Goal: Transaction & Acquisition: Book appointment/travel/reservation

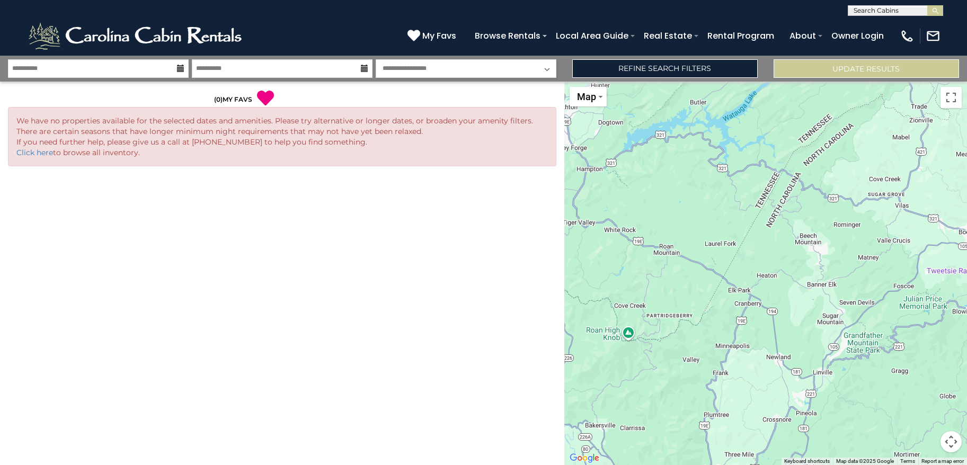
select select "*"
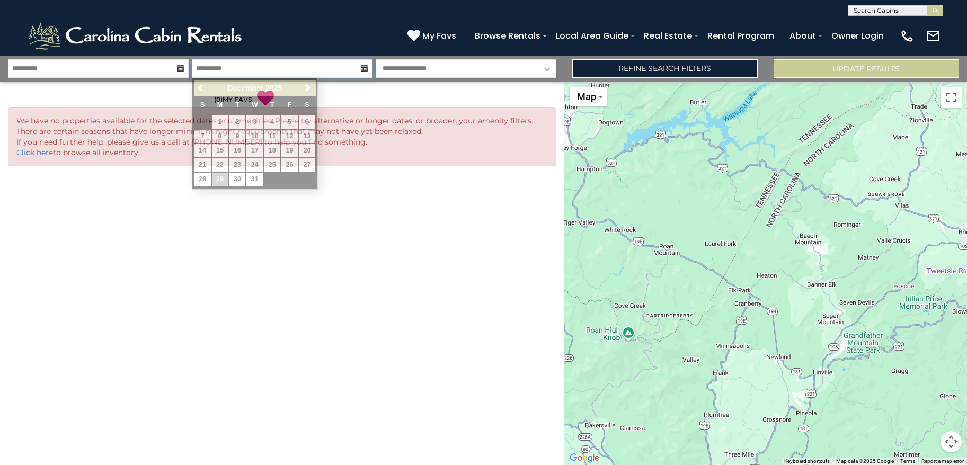
click at [198, 73] on input "**********" at bounding box center [282, 68] width 181 height 19
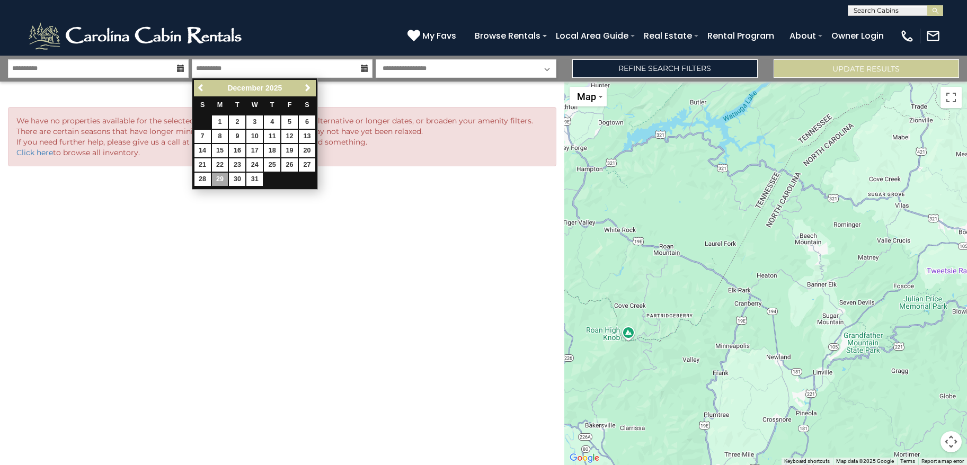
click at [182, 67] on icon at bounding box center [180, 68] width 7 height 7
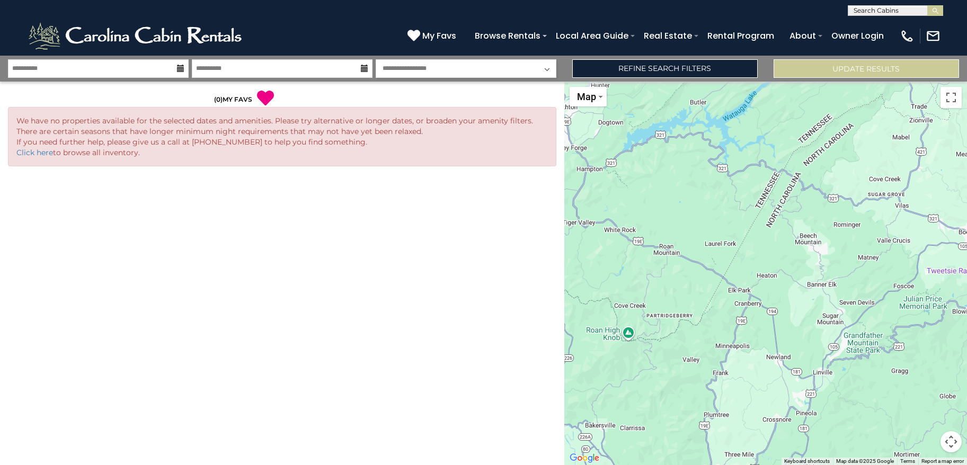
click at [182, 67] on icon at bounding box center [180, 68] width 7 height 7
click at [159, 68] on input "**********" at bounding box center [98, 68] width 181 height 19
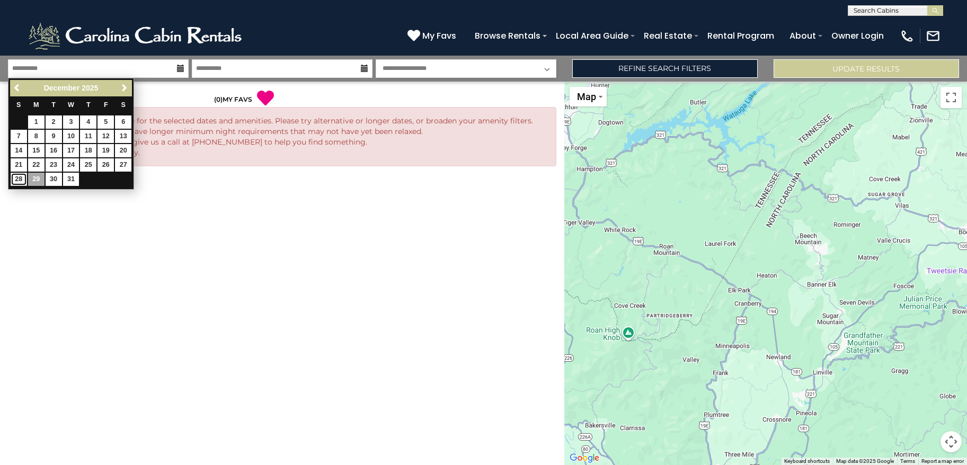
click at [15, 180] on link "28" at bounding box center [19, 179] width 16 height 13
type input "********"
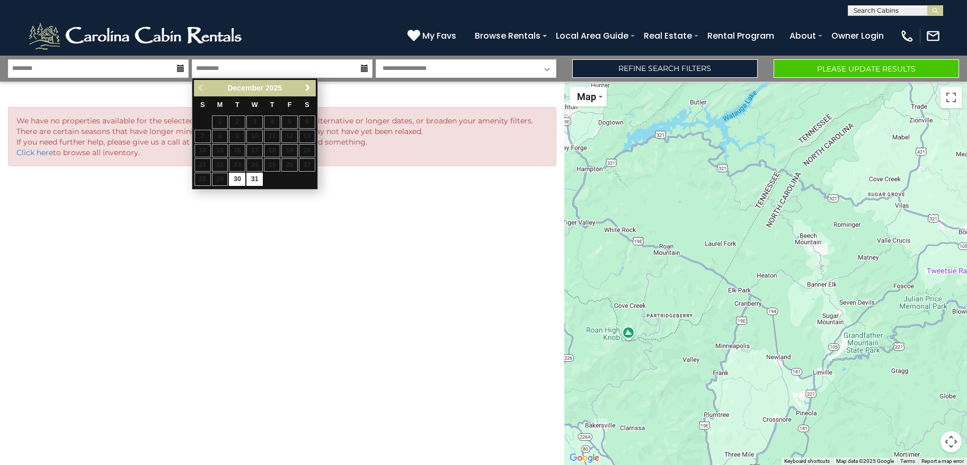
click at [307, 90] on span "Next" at bounding box center [307, 88] width 8 height 8
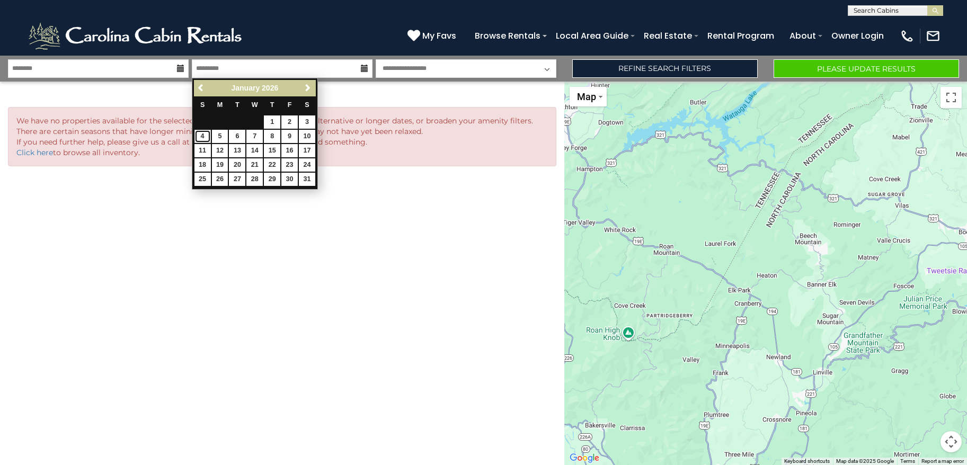
click at [206, 137] on link "4" at bounding box center [202, 136] width 16 height 13
type input "******"
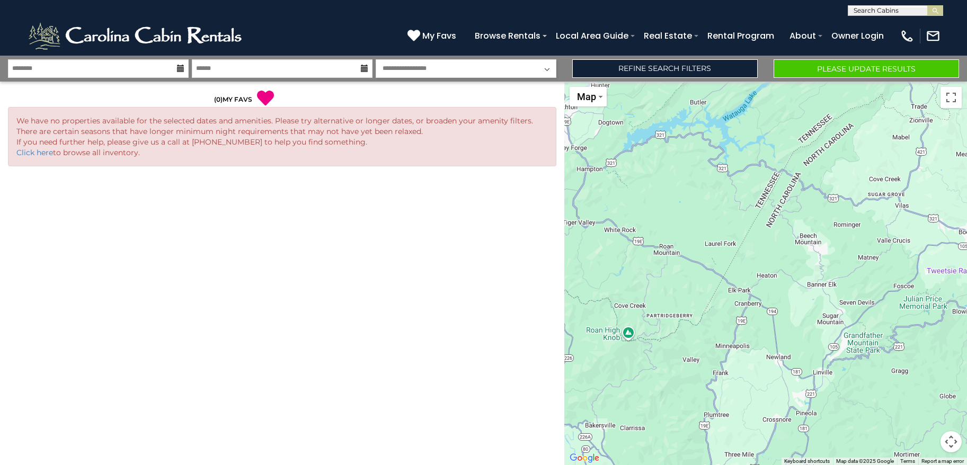
click at [415, 72] on select "**********" at bounding box center [466, 68] width 181 height 19
click at [376, 59] on select "**********" at bounding box center [466, 68] width 181 height 19
click at [672, 71] on link "Refine Search Filters" at bounding box center [664, 68] width 185 height 19
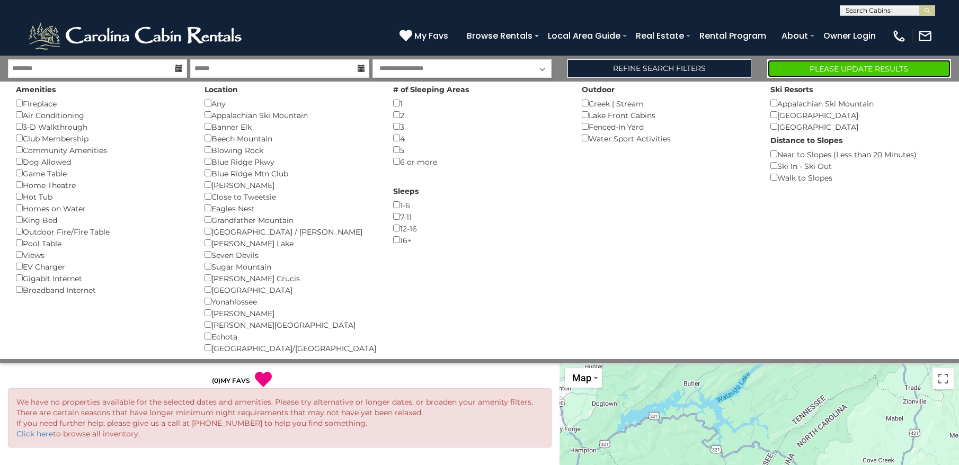
click at [846, 74] on button "Please Update Results" at bounding box center [859, 68] width 184 height 19
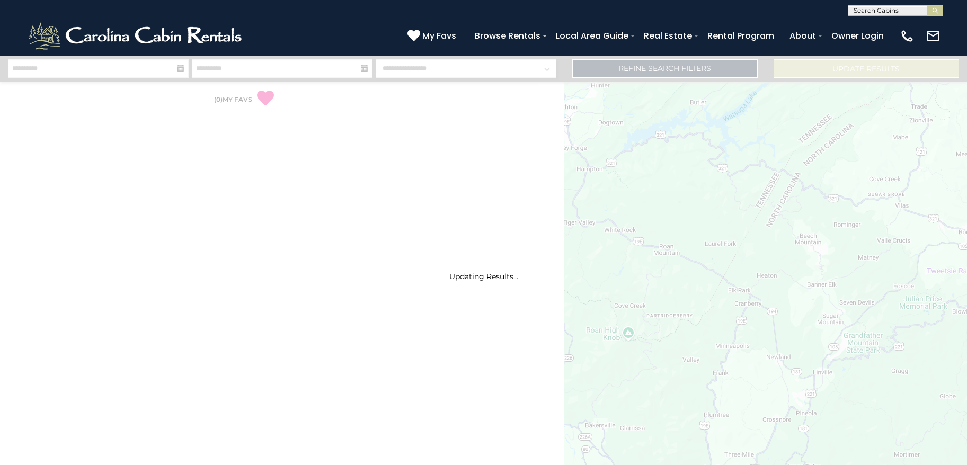
select select "*"
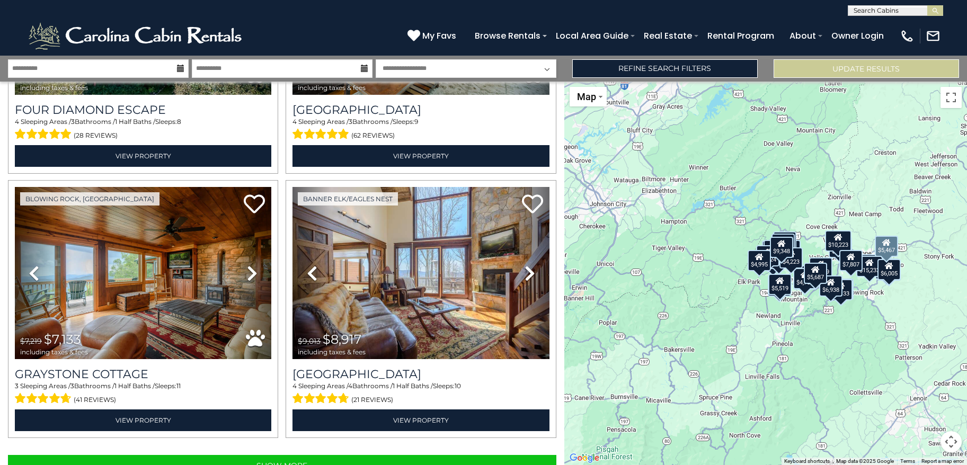
scroll to position [3643, 0]
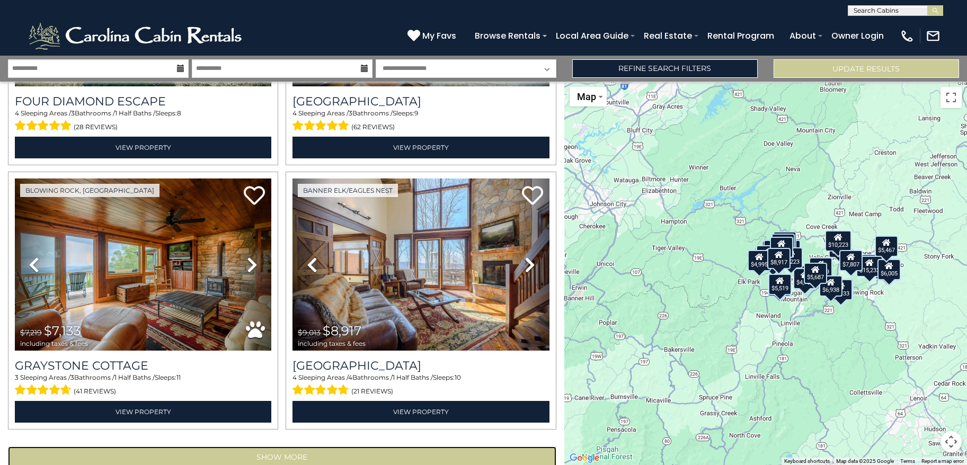
click at [299, 446] on button "Show More" at bounding box center [282, 456] width 548 height 21
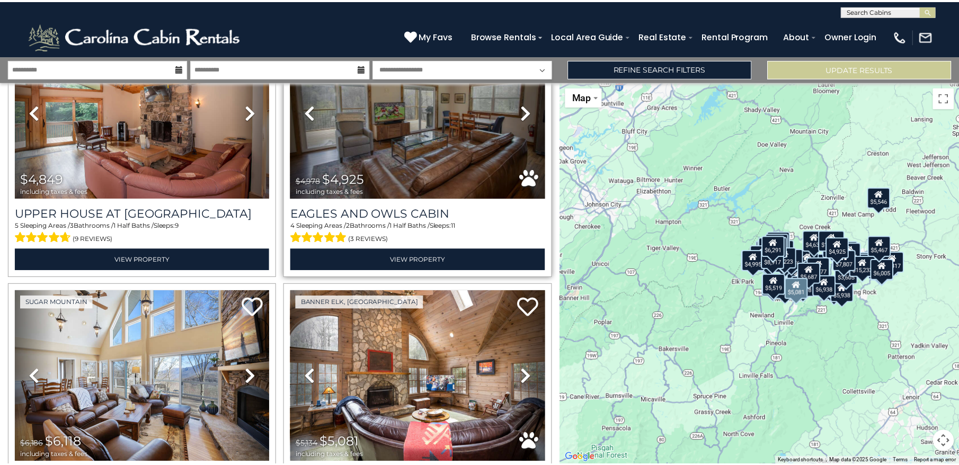
scroll to position [4544, 0]
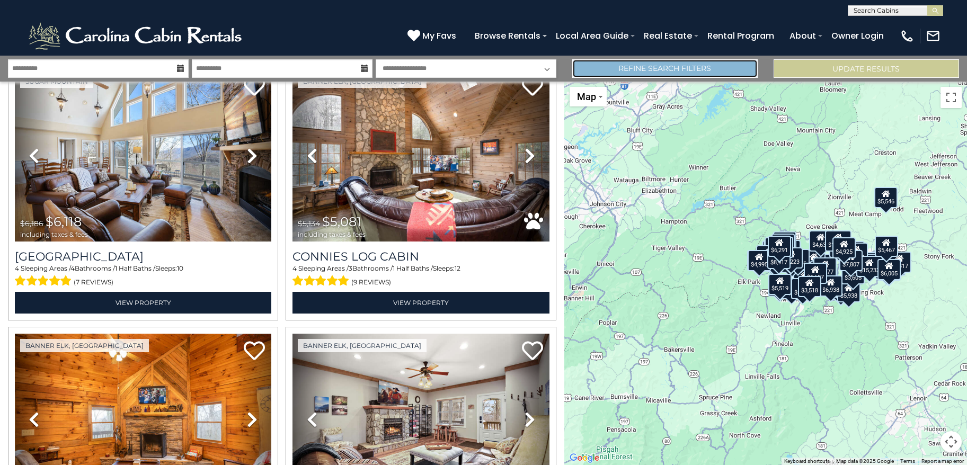
click at [614, 74] on link "Refine Search Filters" at bounding box center [664, 68] width 185 height 19
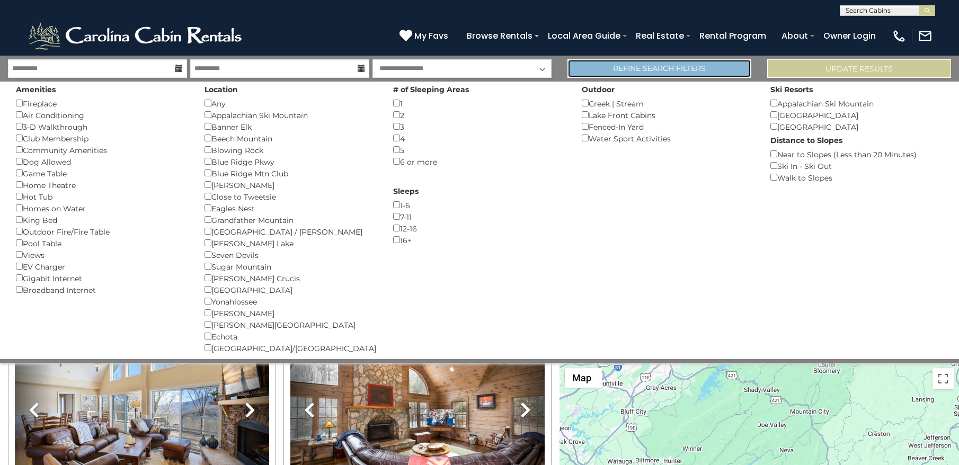
scroll to position [4518, 0]
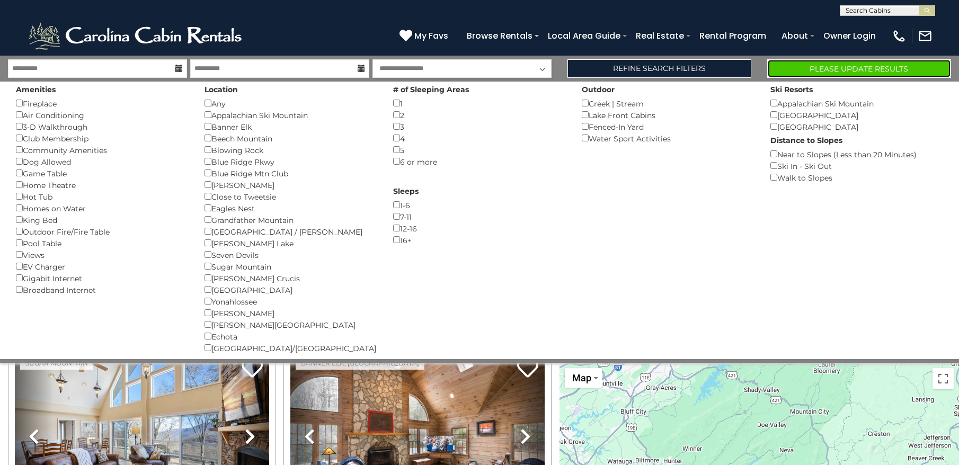
click at [796, 71] on button "Please Update Results" at bounding box center [859, 68] width 184 height 19
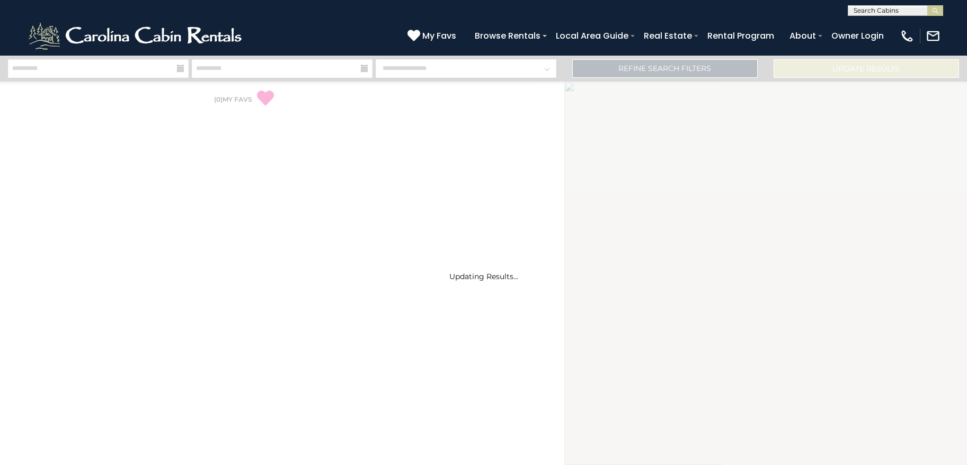
select select "*"
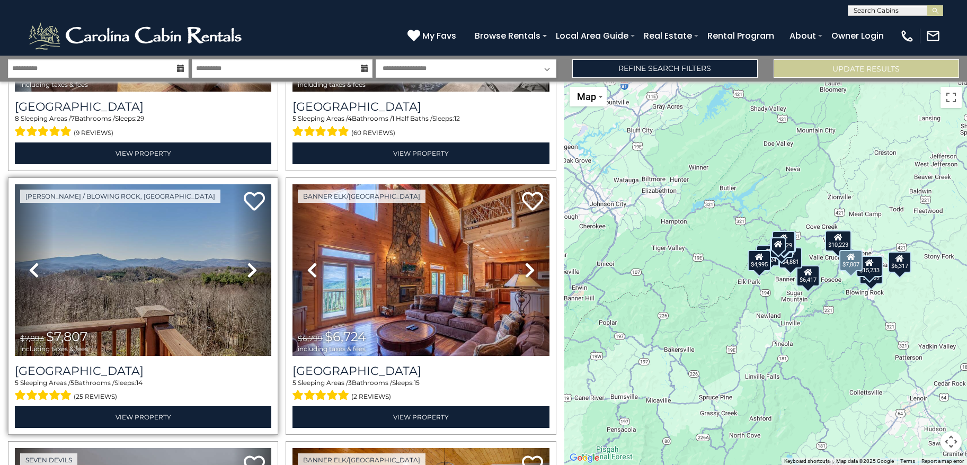
scroll to position [210, 0]
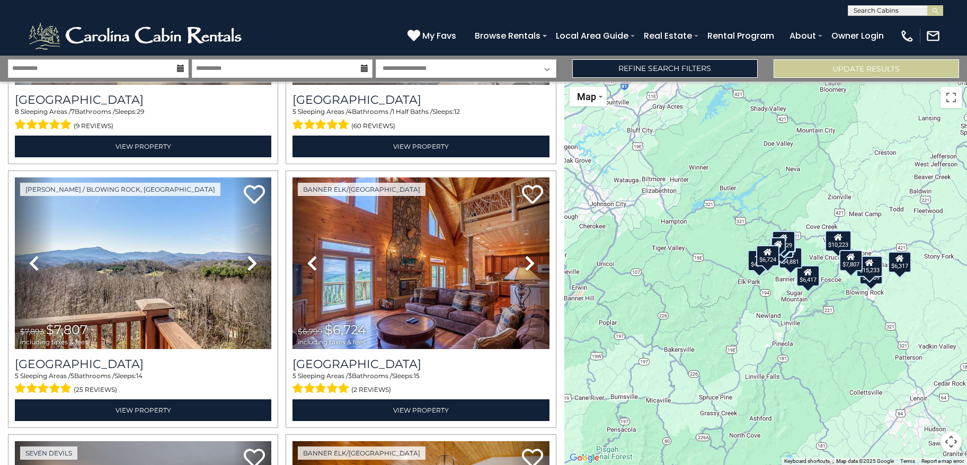
click at [790, 278] on div "$15,233 $10,223 $7,807 $6,724 $6,417 $4,995 $9,348 $4,881 $6,317 $9,168 $7,726 …" at bounding box center [765, 273] width 403 height 383
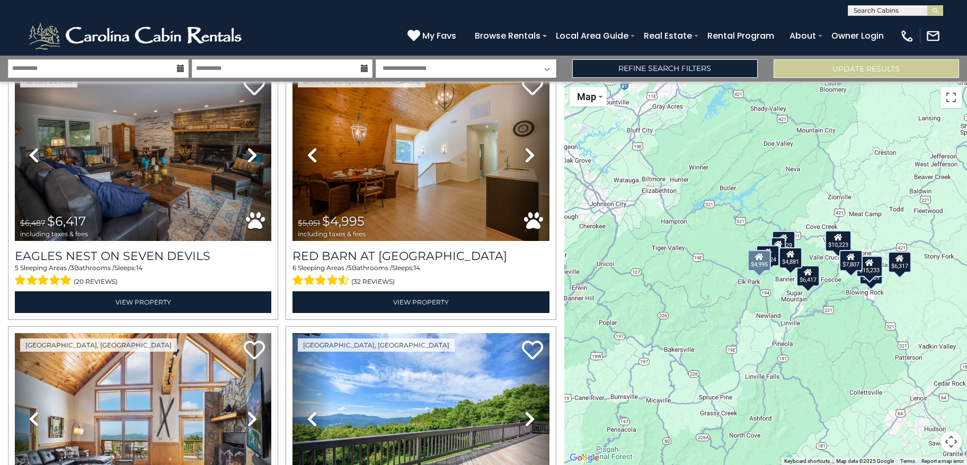
scroll to position [582, 0]
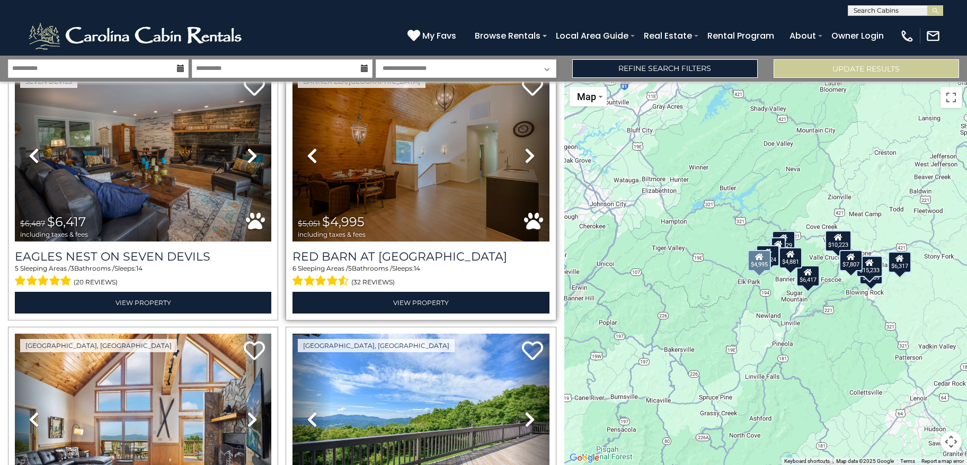
click at [524, 147] on icon at bounding box center [529, 155] width 11 height 17
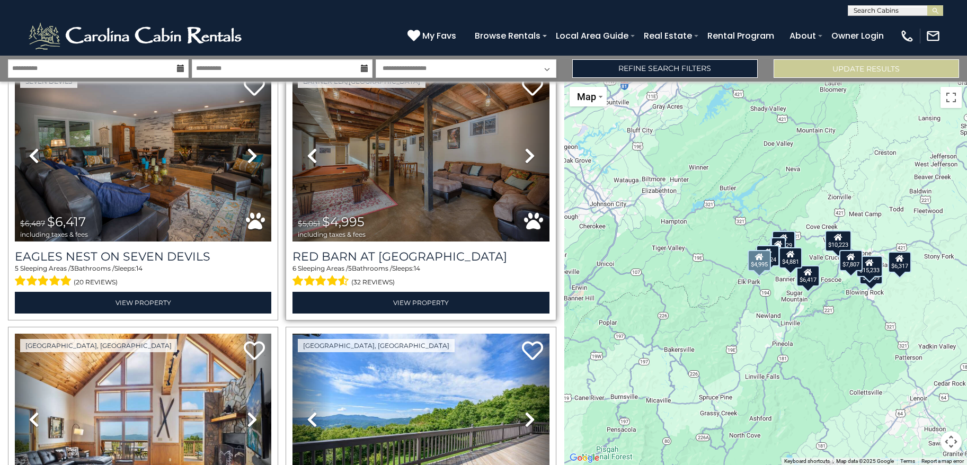
click at [524, 147] on icon at bounding box center [529, 155] width 11 height 17
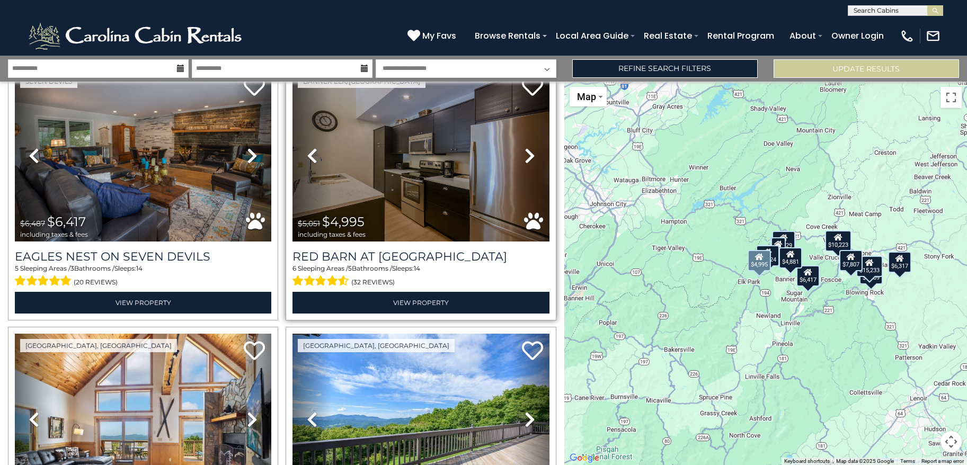
click at [524, 147] on icon at bounding box center [529, 155] width 11 height 17
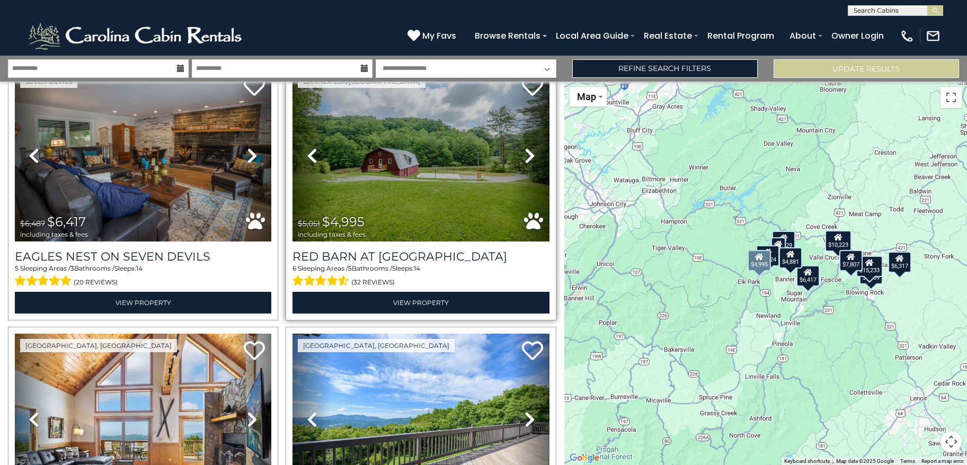
click at [524, 147] on icon at bounding box center [529, 155] width 11 height 17
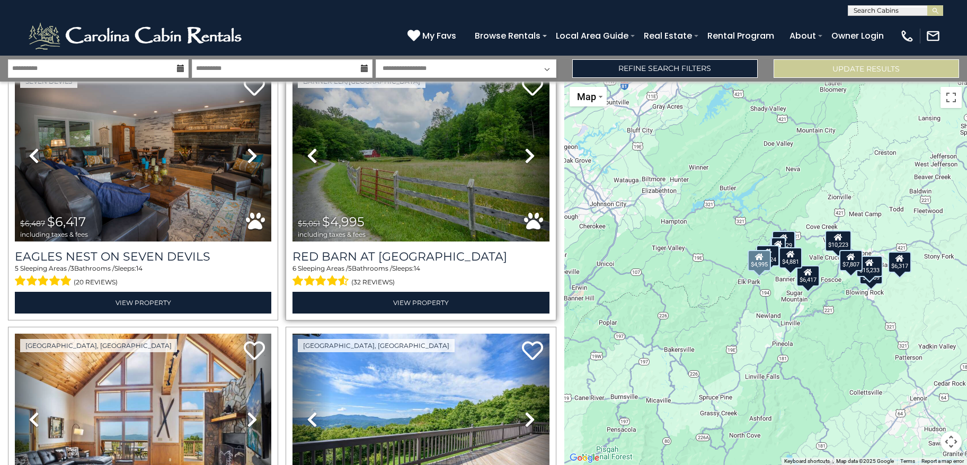
click at [524, 147] on icon at bounding box center [529, 155] width 11 height 17
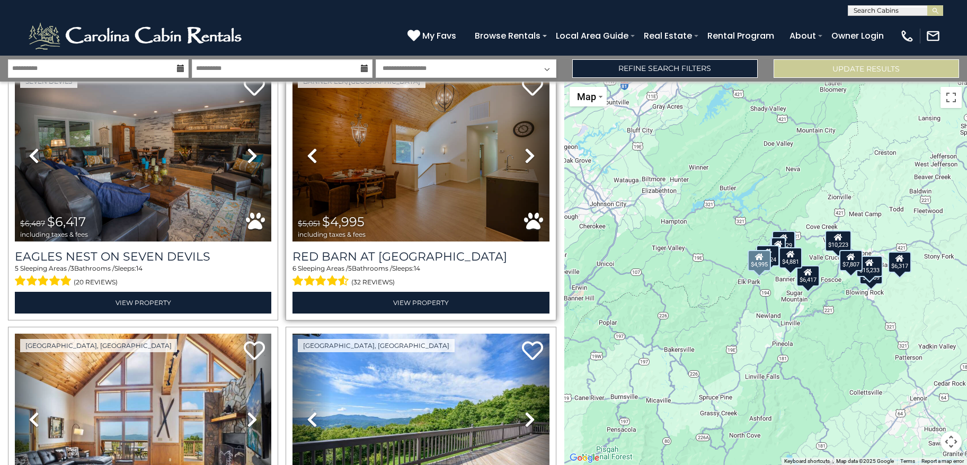
click at [524, 147] on icon at bounding box center [529, 155] width 11 height 17
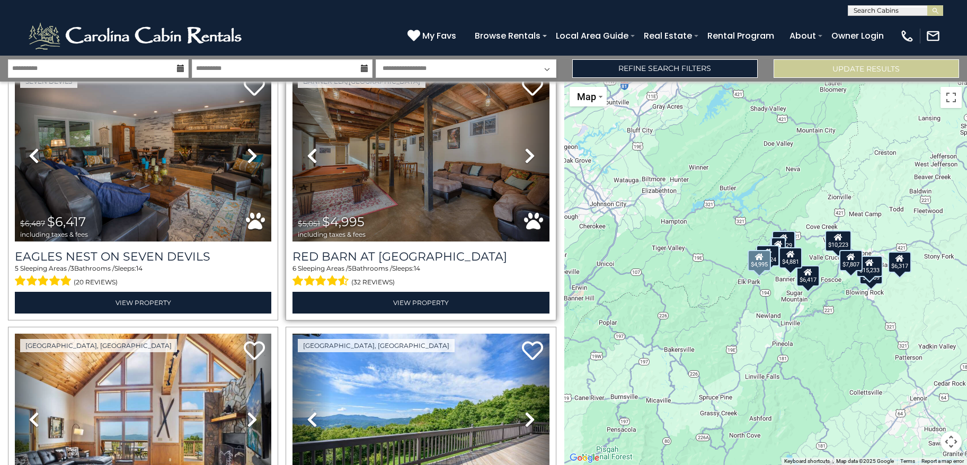
click at [524, 147] on icon at bounding box center [529, 155] width 11 height 17
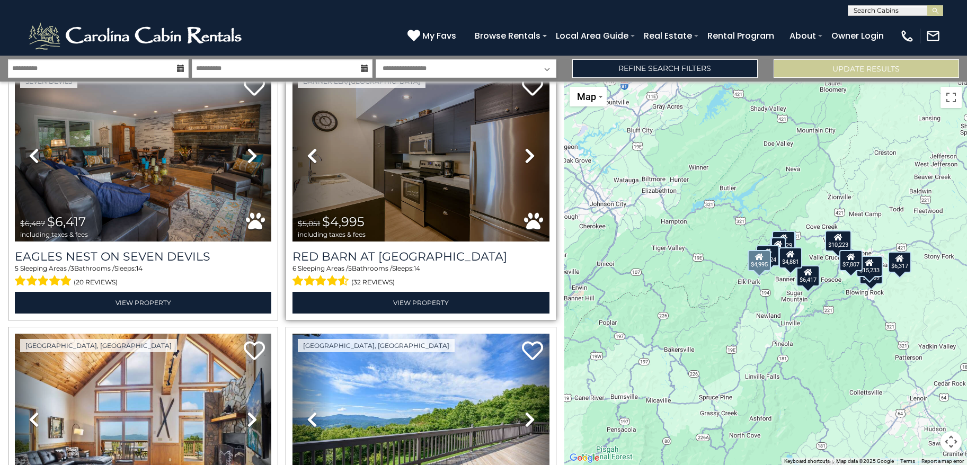
click at [524, 147] on icon at bounding box center [529, 155] width 11 height 17
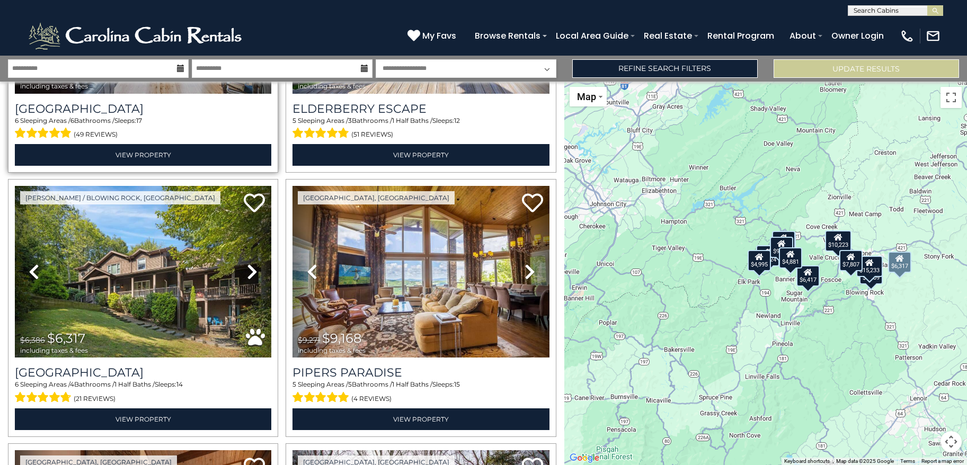
scroll to position [997, 0]
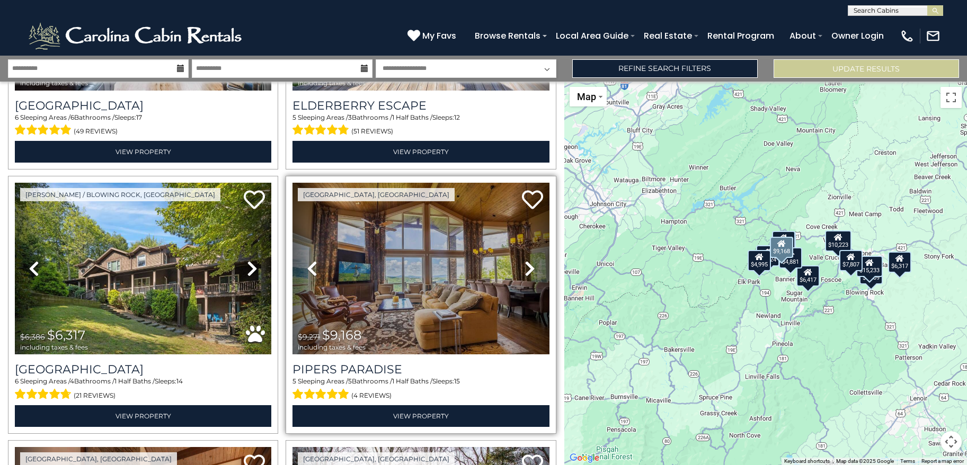
click at [526, 260] on icon at bounding box center [529, 268] width 11 height 17
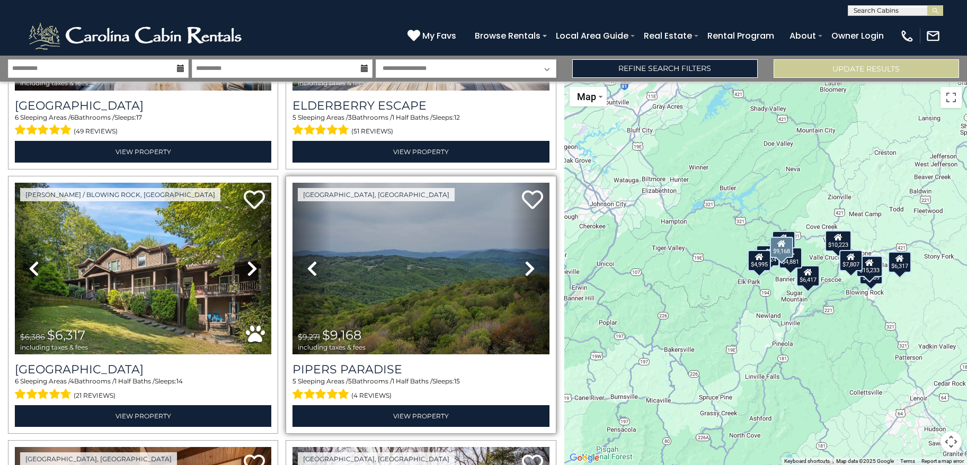
click at [526, 260] on icon at bounding box center [529, 268] width 11 height 17
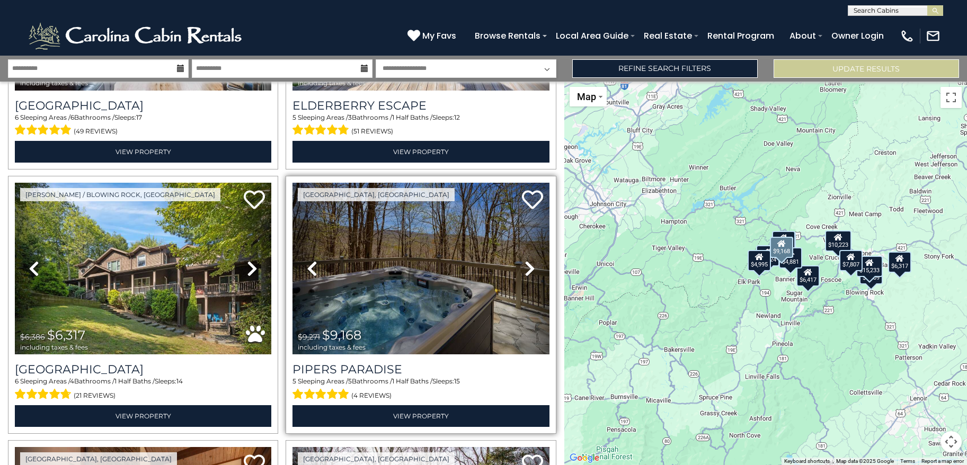
click at [526, 260] on icon at bounding box center [529, 268] width 11 height 17
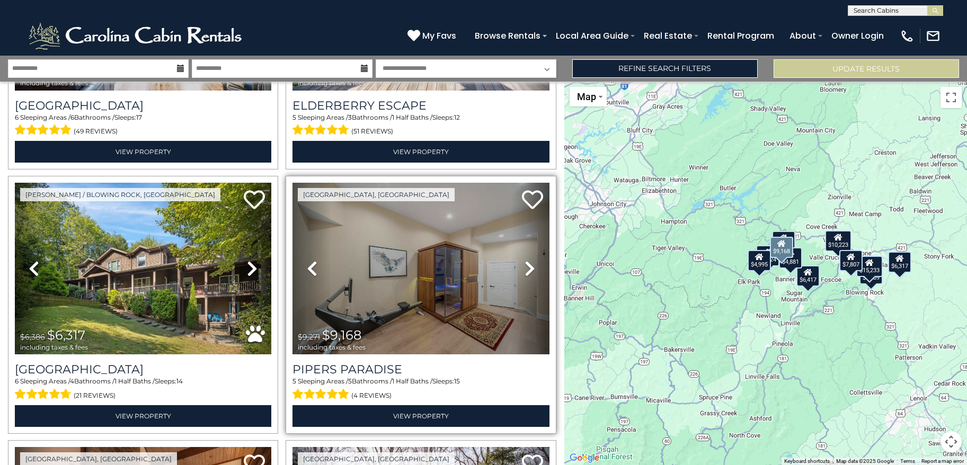
click at [526, 260] on icon at bounding box center [529, 268] width 11 height 17
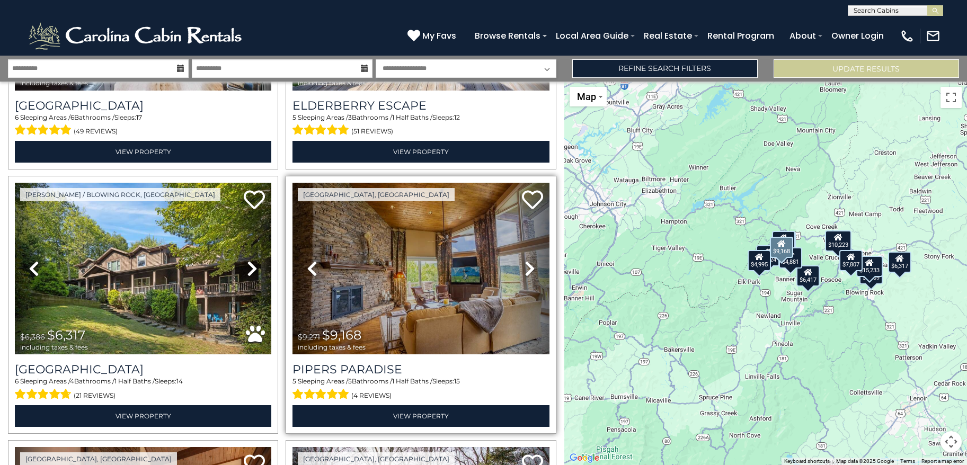
click at [526, 260] on icon at bounding box center [529, 268] width 11 height 17
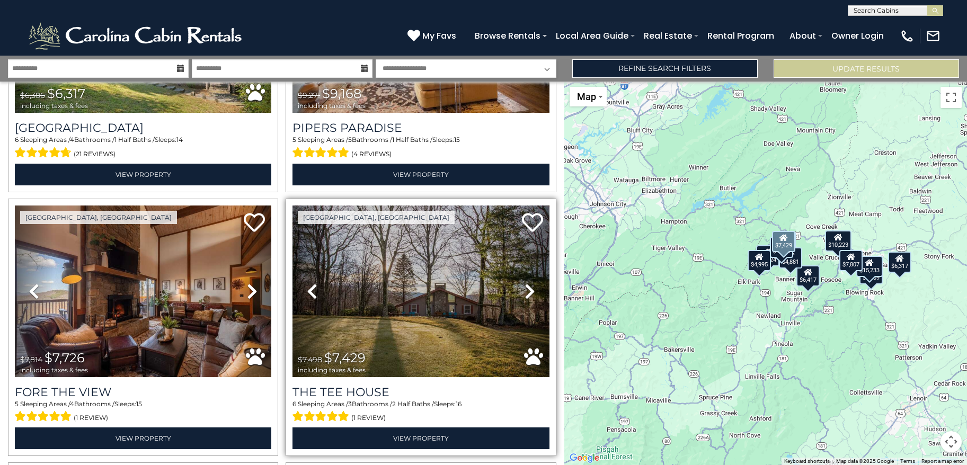
scroll to position [1303, 0]
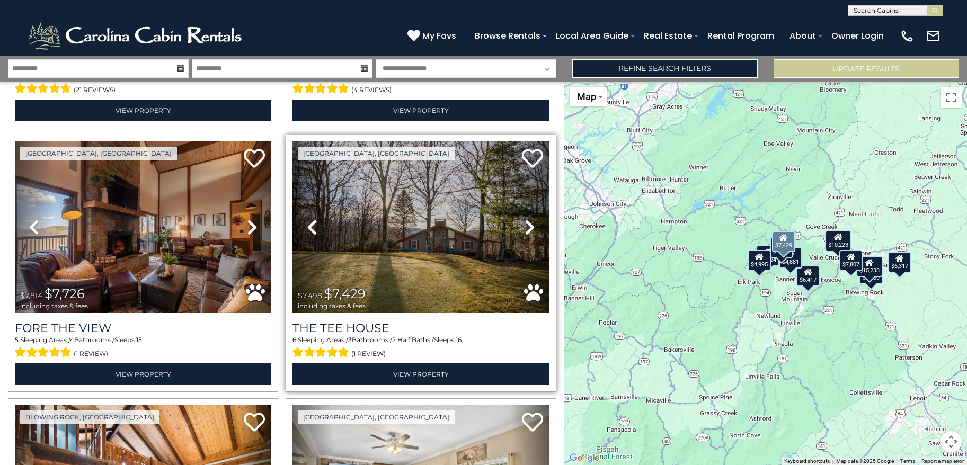
click at [524, 222] on icon at bounding box center [529, 227] width 11 height 17
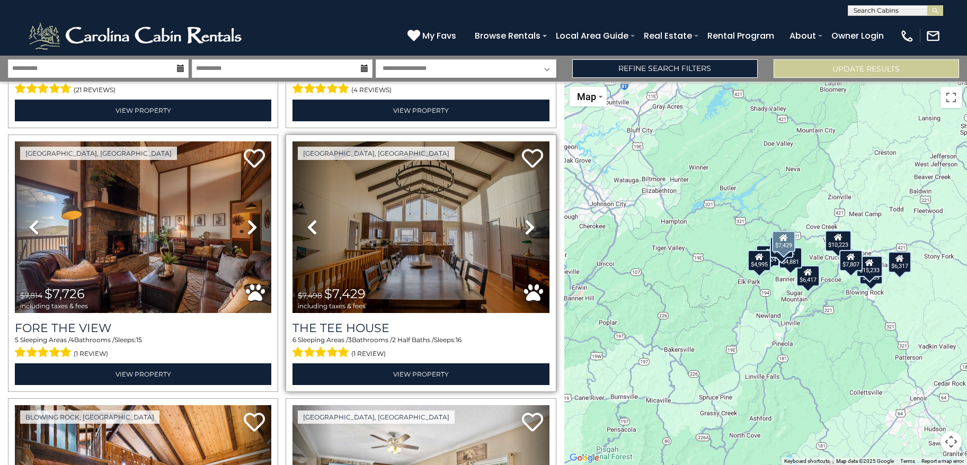
click at [524, 222] on icon at bounding box center [529, 227] width 11 height 17
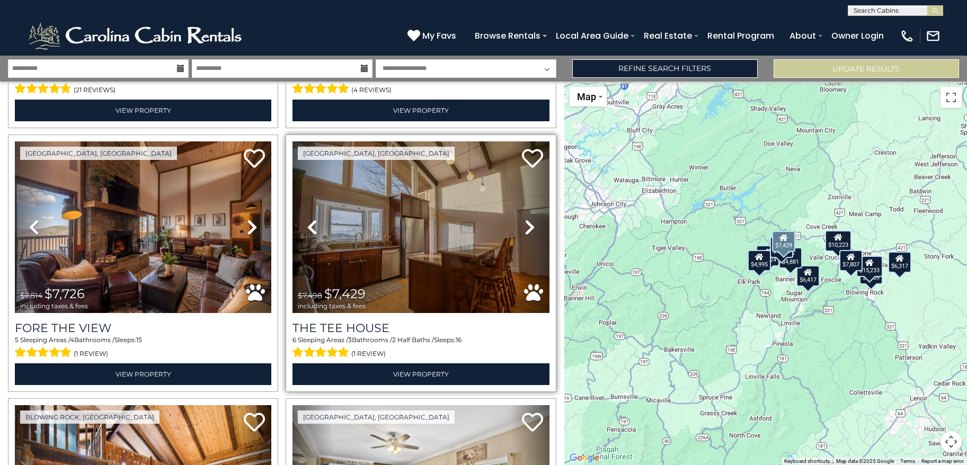
click at [524, 222] on icon at bounding box center [529, 227] width 11 height 17
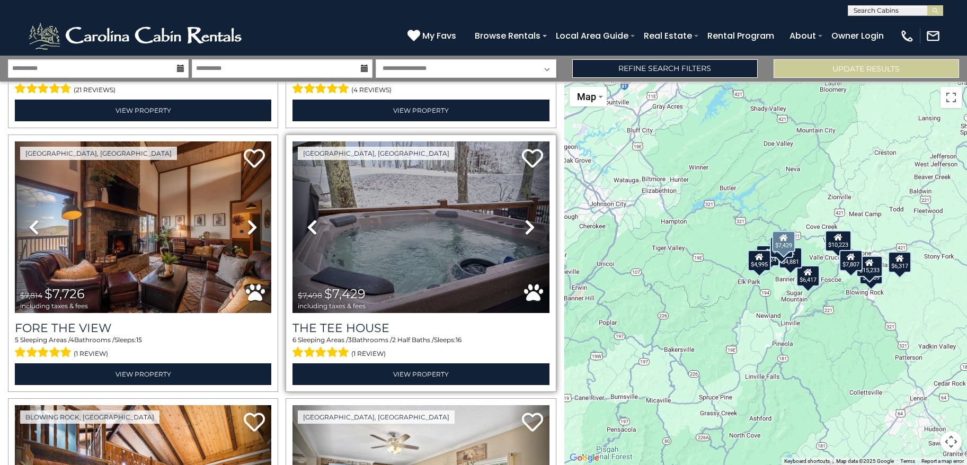
click at [524, 222] on icon at bounding box center [529, 227] width 11 height 17
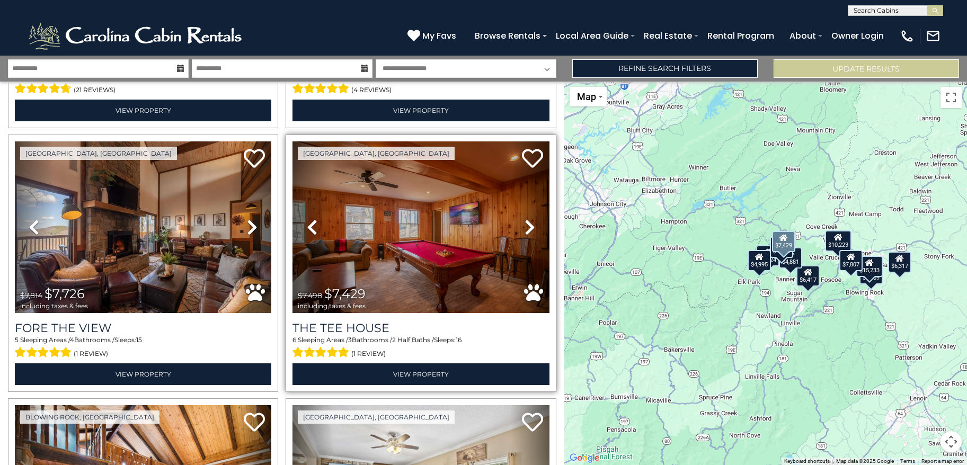
click at [524, 222] on icon at bounding box center [529, 227] width 11 height 17
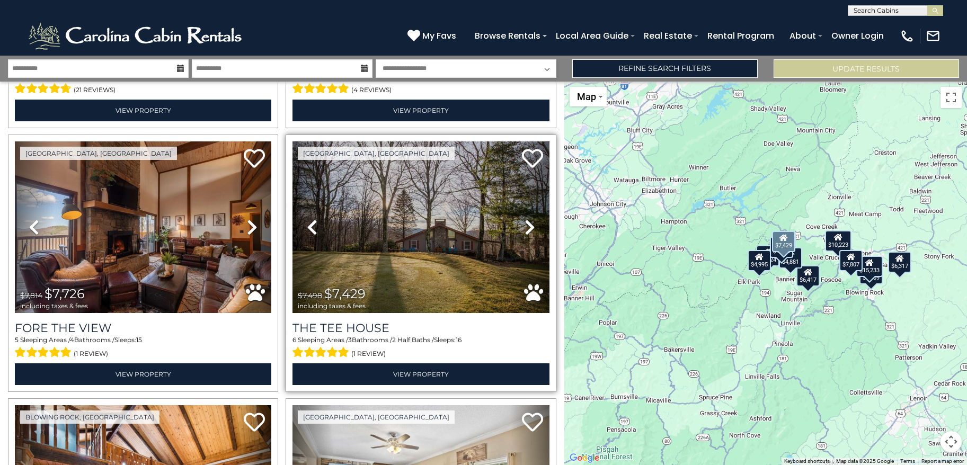
click at [524, 221] on icon at bounding box center [529, 227] width 11 height 17
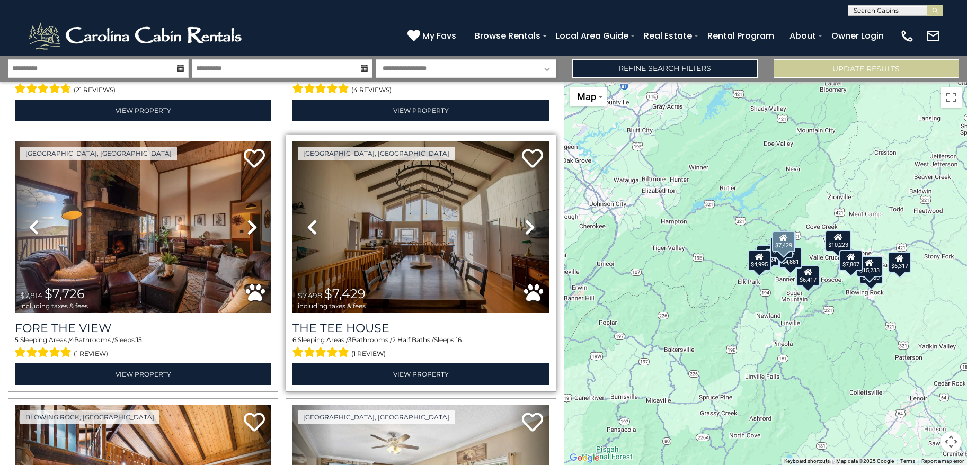
click at [524, 221] on icon at bounding box center [529, 227] width 11 height 17
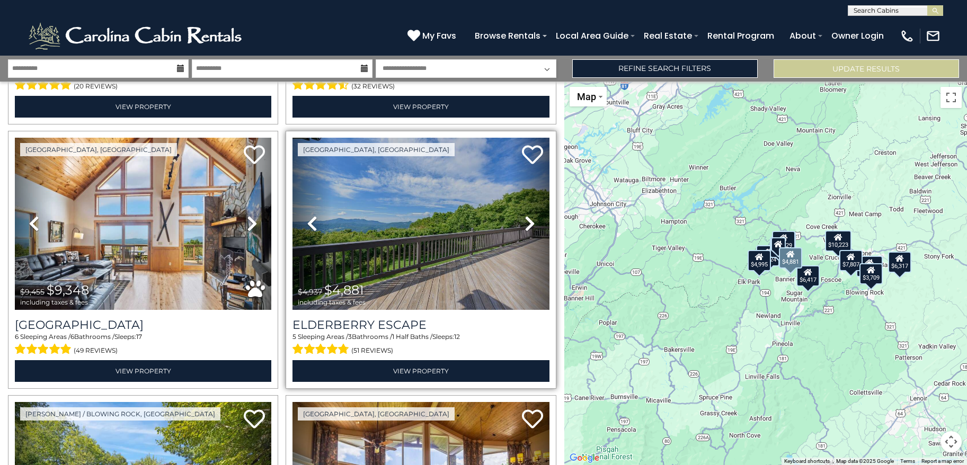
scroll to position [776, 0]
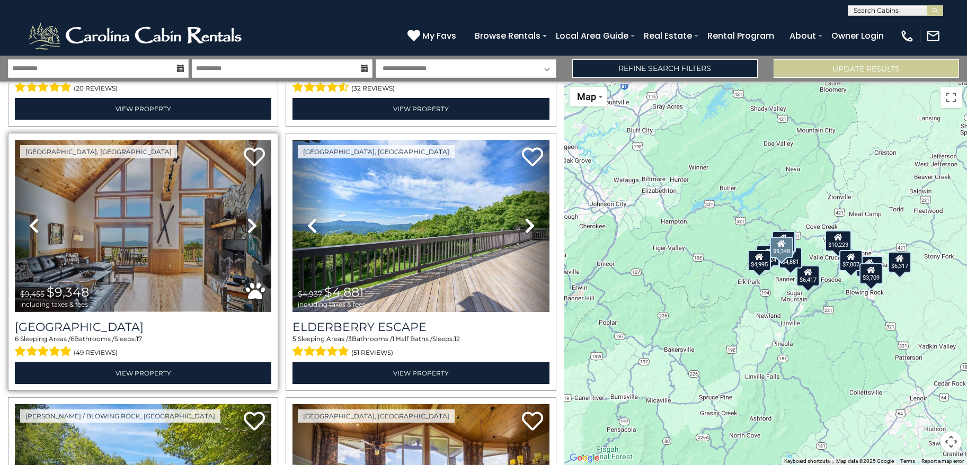
click at [187, 210] on img at bounding box center [143, 226] width 256 height 172
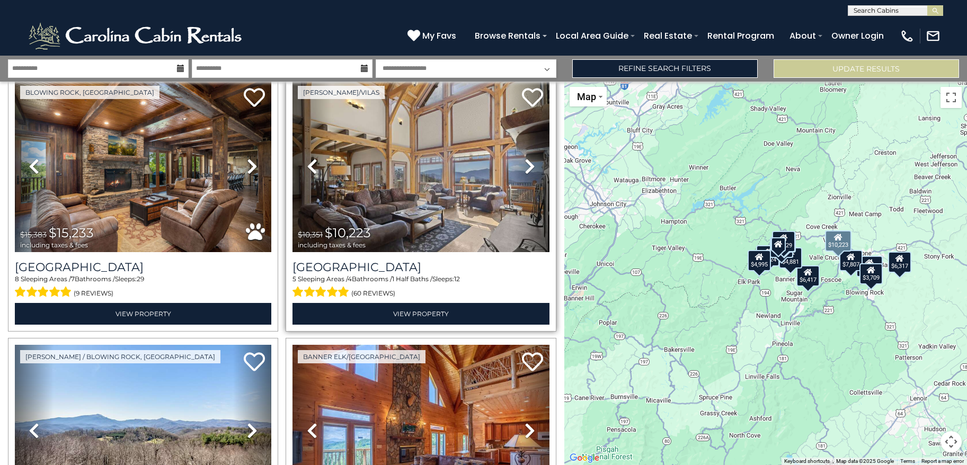
scroll to position [0, 0]
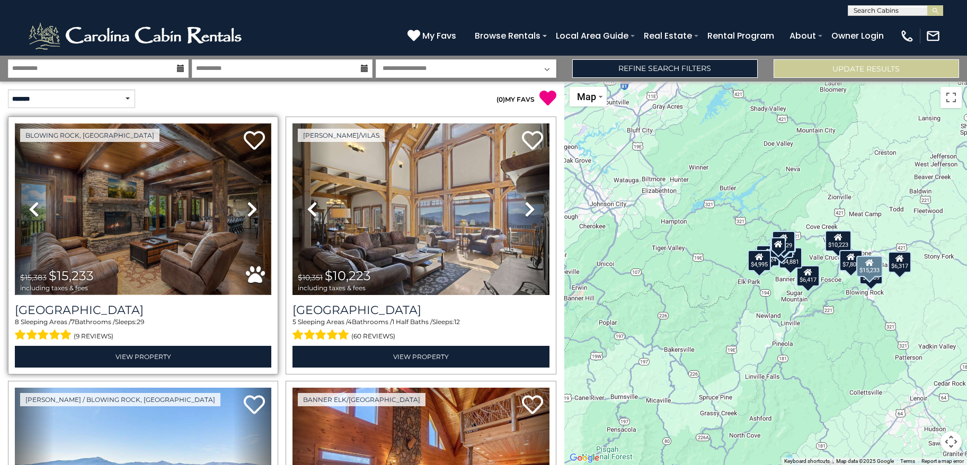
click at [132, 235] on img at bounding box center [143, 209] width 256 height 172
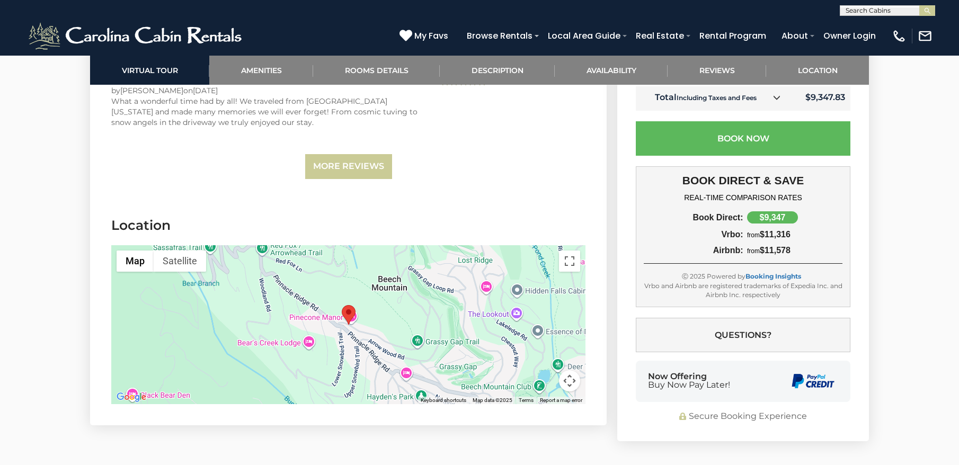
scroll to position [2928, 0]
click at [359, 329] on div at bounding box center [348, 324] width 474 height 159
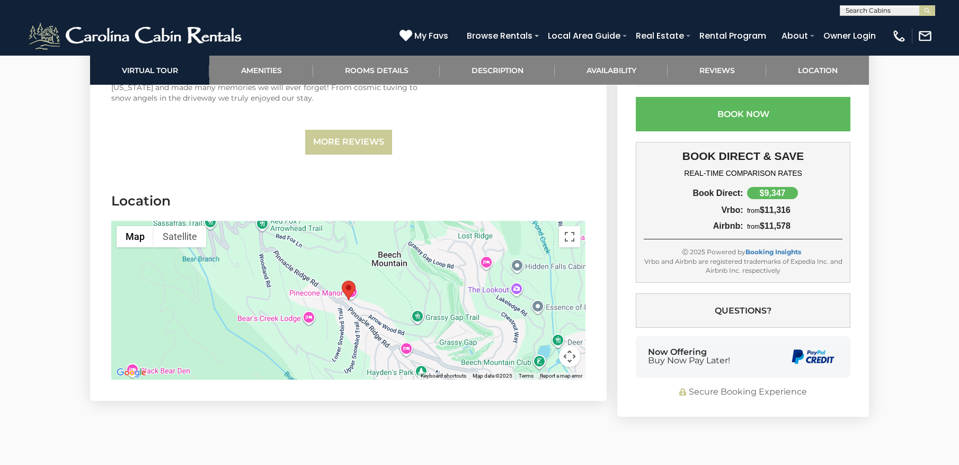
scroll to position [3033, 0]
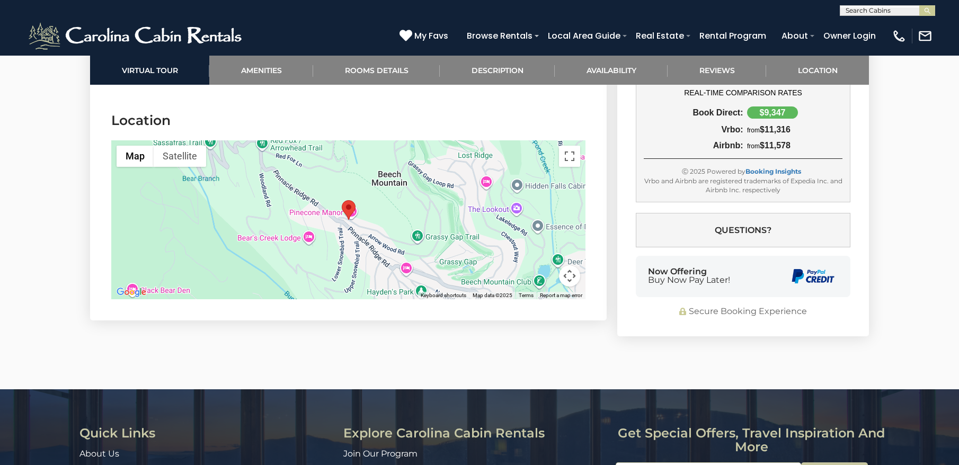
click at [342, 200] on area "Pinecone Manor" at bounding box center [342, 200] width 0 height 0
click at [326, 212] on div at bounding box center [348, 219] width 474 height 159
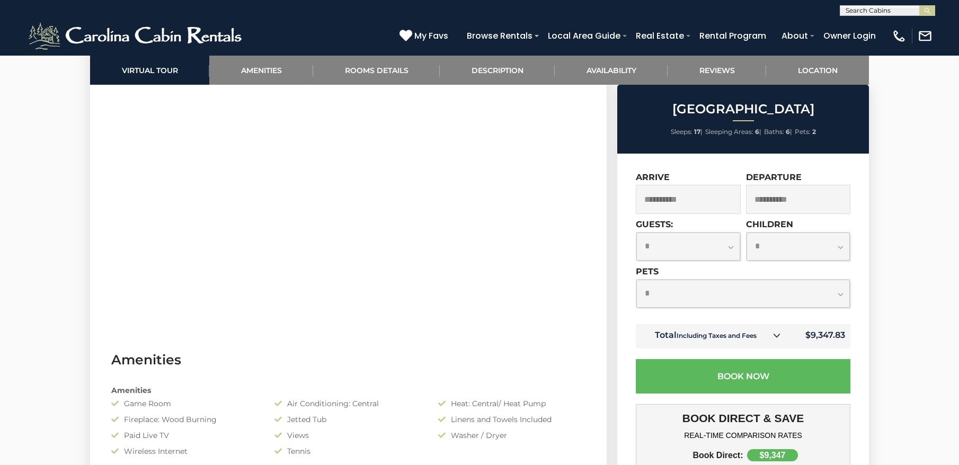
scroll to position [574, 0]
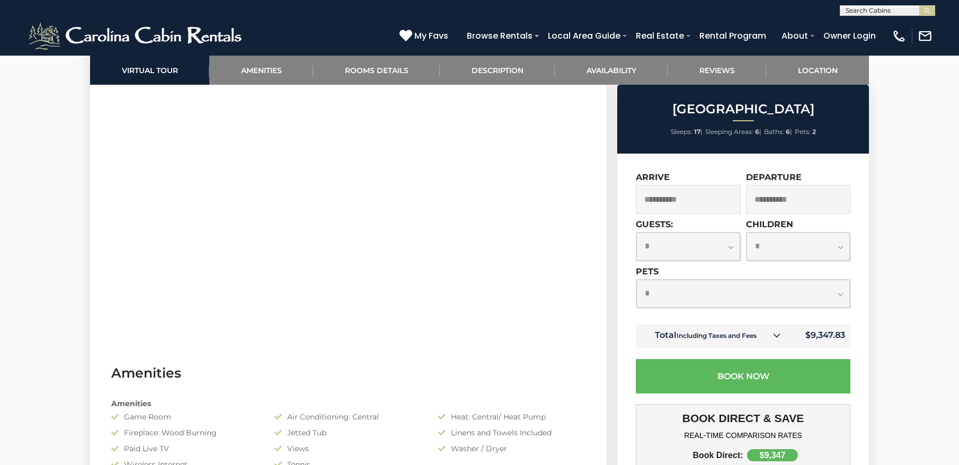
drag, startPoint x: 138, startPoint y: 350, endPoint x: 326, endPoint y: 346, distance: 188.1
drag, startPoint x: 105, startPoint y: 257, endPoint x: 313, endPoint y: 321, distance: 217.8
click at [309, 329] on section "Virtual Tour" at bounding box center [348, 186] width 516 height 323
drag, startPoint x: 372, startPoint y: 372, endPoint x: 362, endPoint y: 322, distance: 50.8
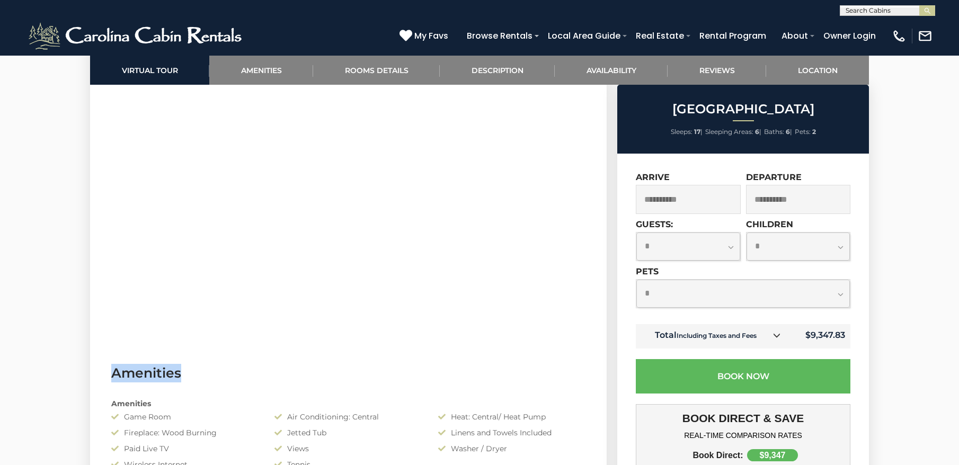
click at [310, 375] on h3 "Amenities" at bounding box center [348, 373] width 474 height 19
click at [382, 434] on div "Jetted Tub" at bounding box center [347, 432] width 163 height 11
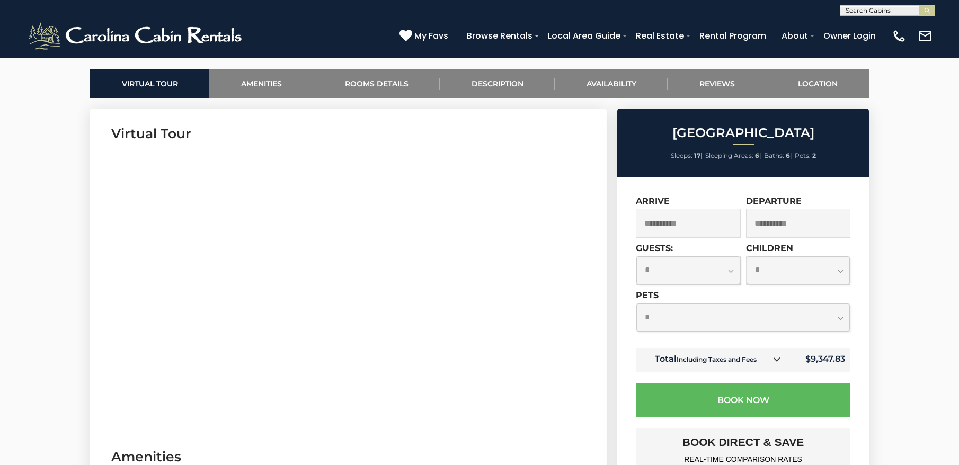
scroll to position [0, 0]
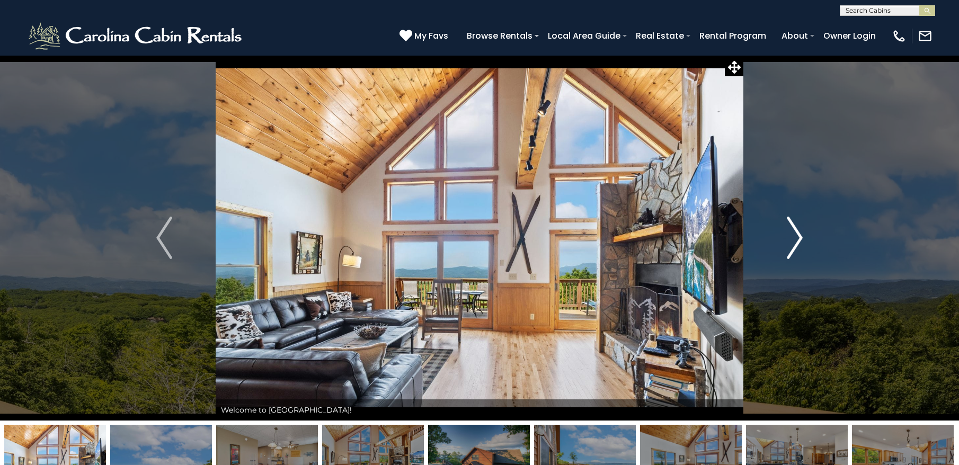
click at [787, 234] on img "Next" at bounding box center [795, 238] width 16 height 42
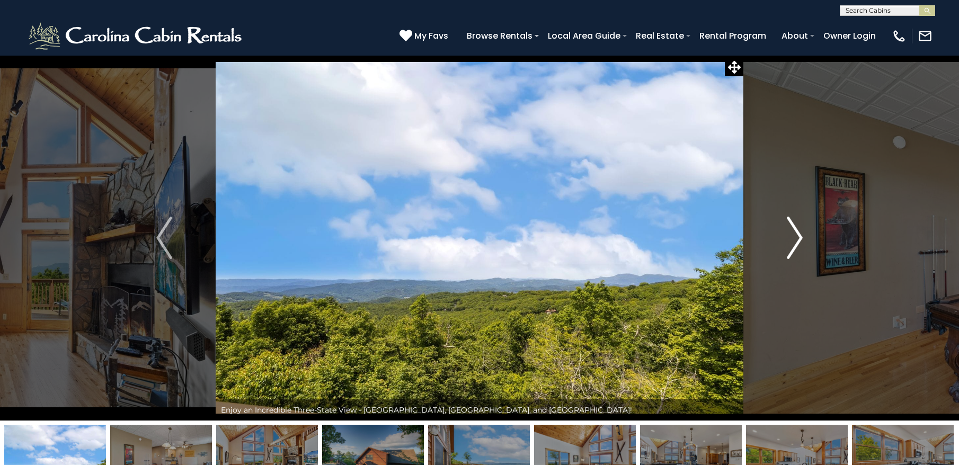
click at [787, 234] on img "Next" at bounding box center [795, 238] width 16 height 42
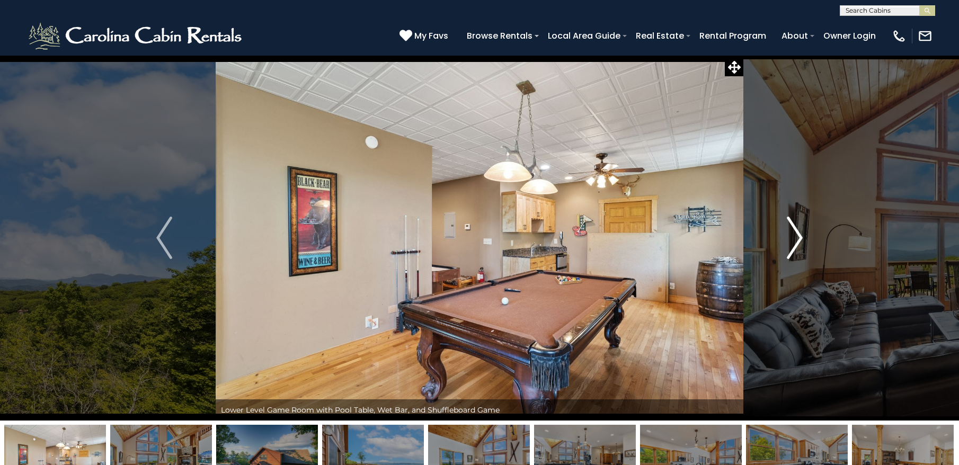
click at [787, 234] on img "Next" at bounding box center [795, 238] width 16 height 42
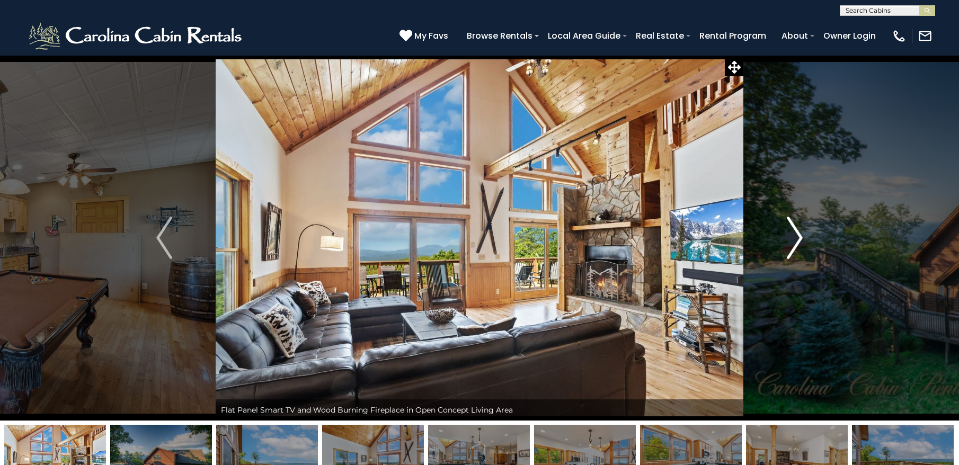
click at [787, 234] on img "Next" at bounding box center [795, 238] width 16 height 42
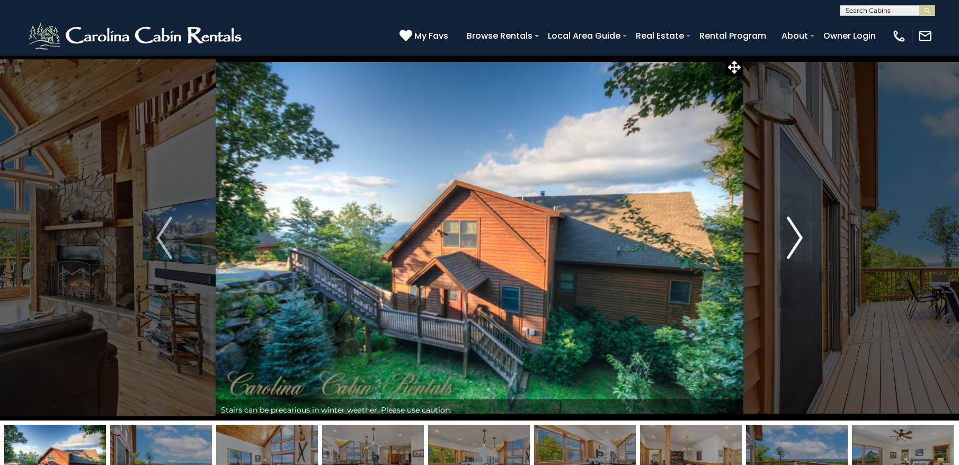
click at [787, 234] on img "Next" at bounding box center [795, 238] width 16 height 42
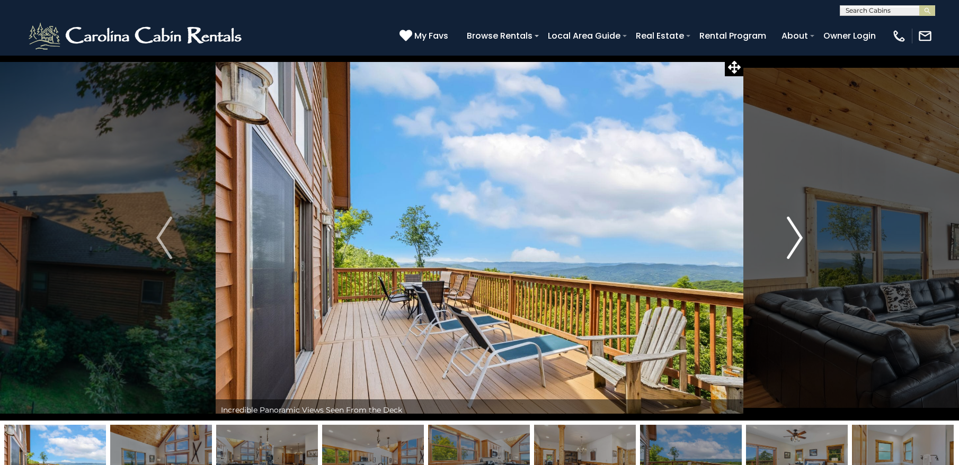
click at [787, 234] on img "Next" at bounding box center [795, 238] width 16 height 42
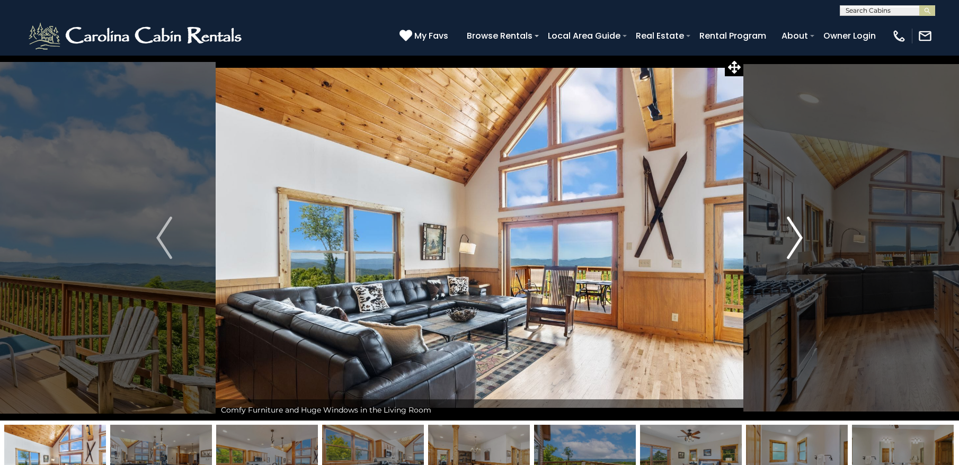
click at [787, 234] on img "Next" at bounding box center [795, 238] width 16 height 42
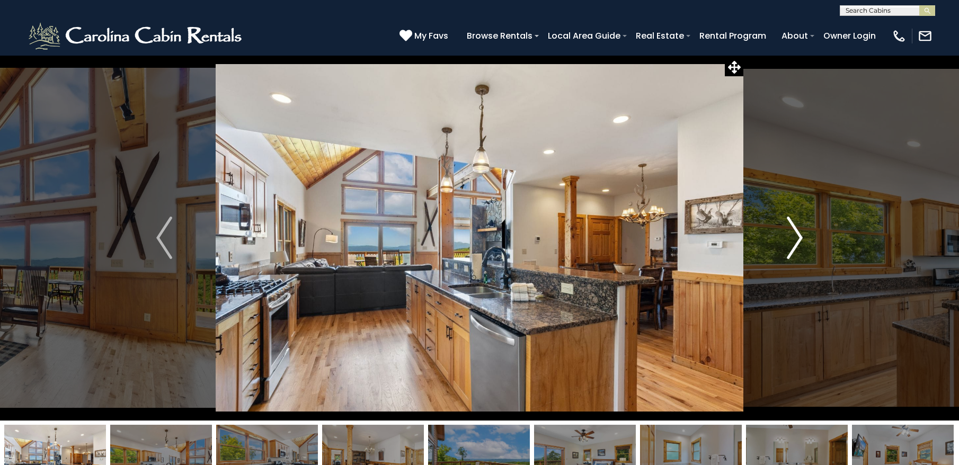
click at [787, 234] on img "Next" at bounding box center [795, 238] width 16 height 42
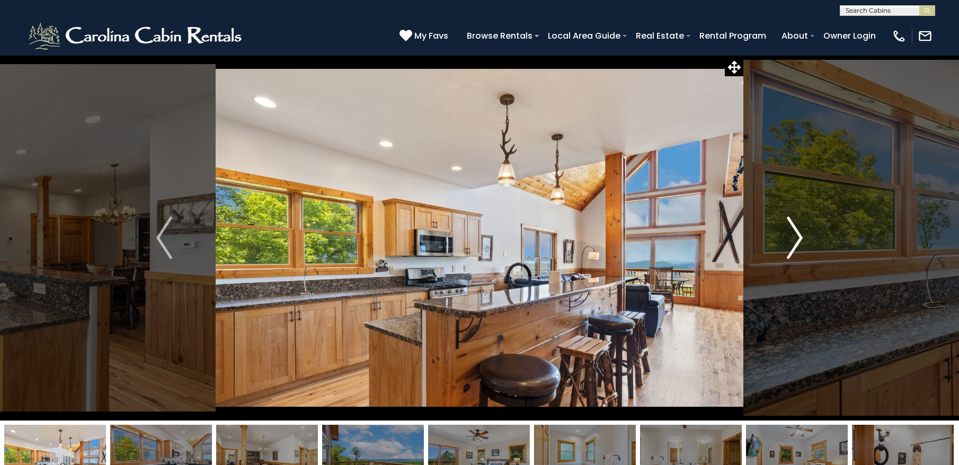
click at [787, 234] on img "Next" at bounding box center [795, 238] width 16 height 42
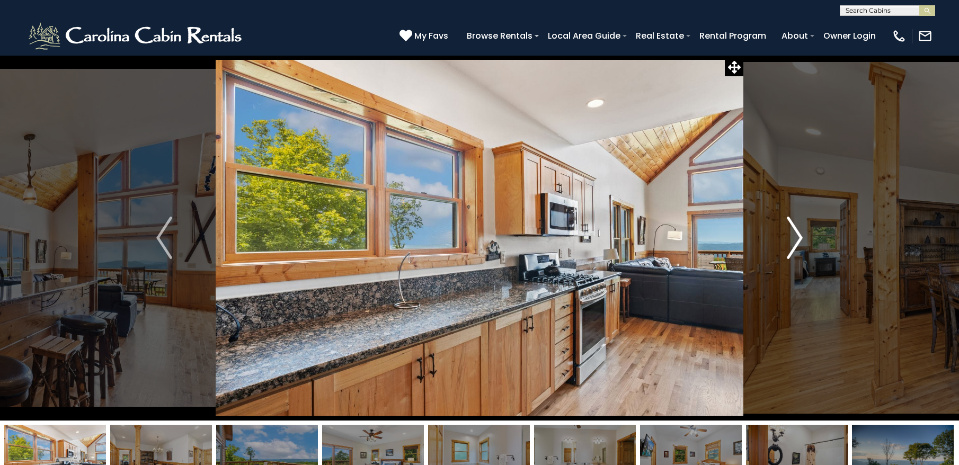
click at [787, 234] on img "Next" at bounding box center [795, 238] width 16 height 42
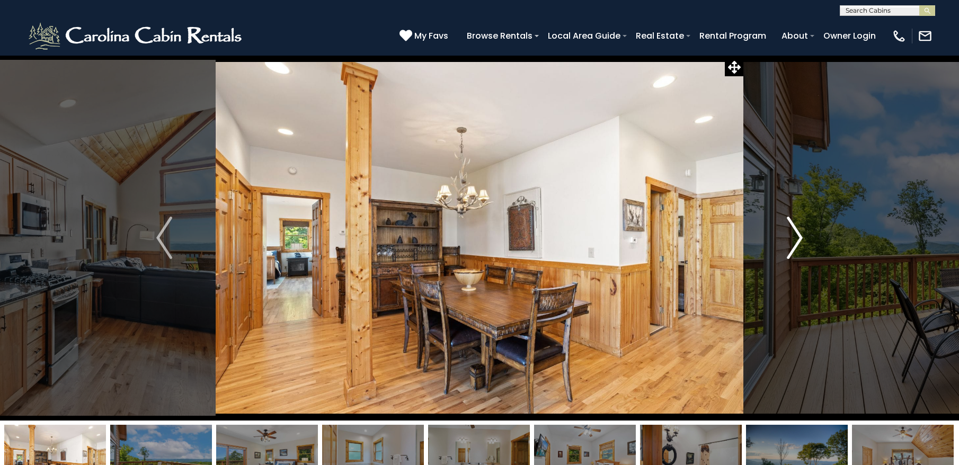
click at [787, 234] on img "Next" at bounding box center [795, 238] width 16 height 42
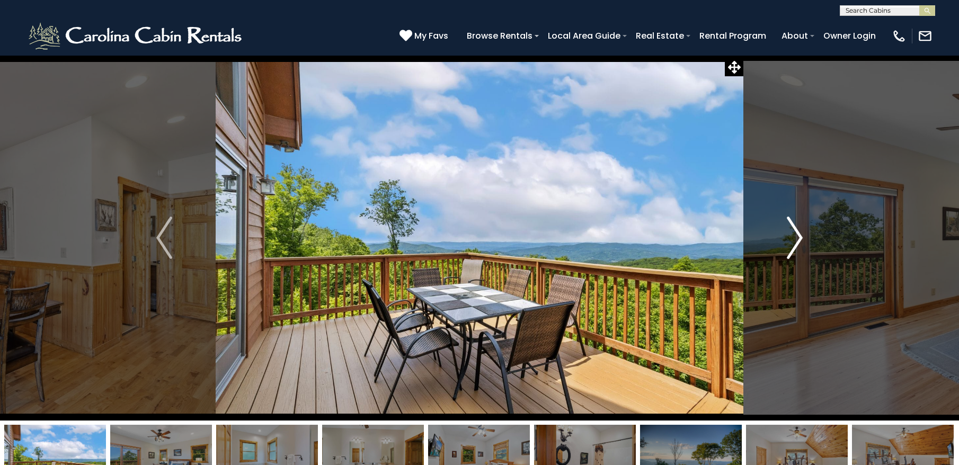
click at [787, 234] on img "Next" at bounding box center [795, 238] width 16 height 42
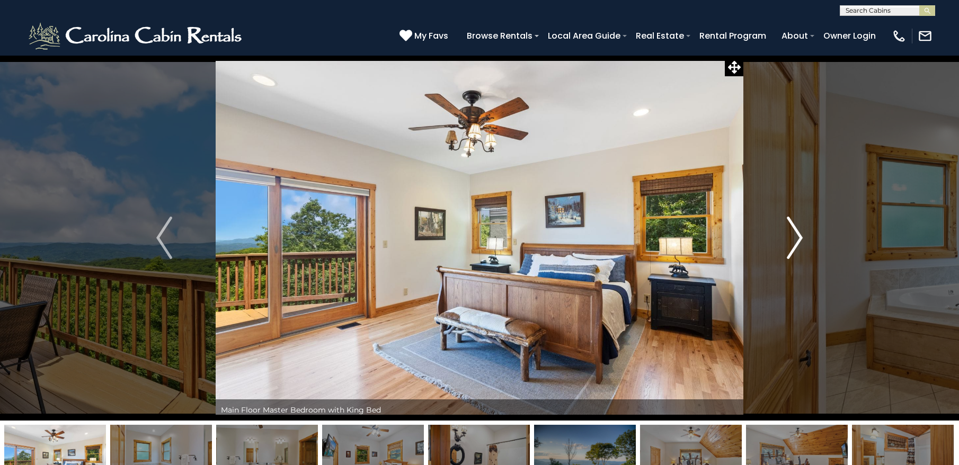
click at [787, 234] on img "Next" at bounding box center [795, 238] width 16 height 42
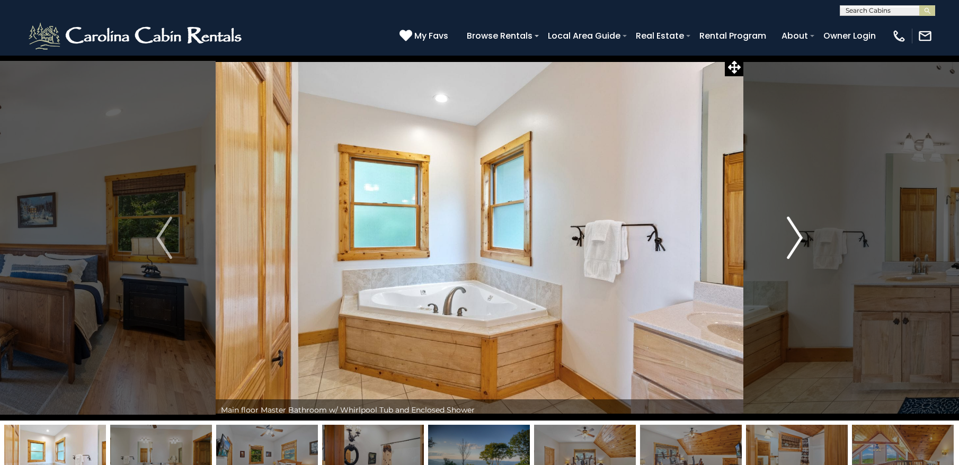
click at [787, 234] on img "Next" at bounding box center [795, 238] width 16 height 42
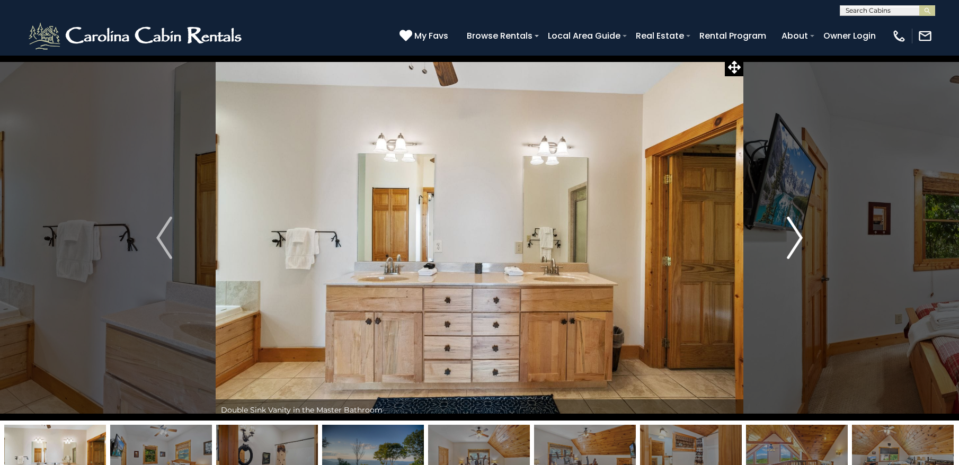
click at [787, 234] on img "Next" at bounding box center [795, 238] width 16 height 42
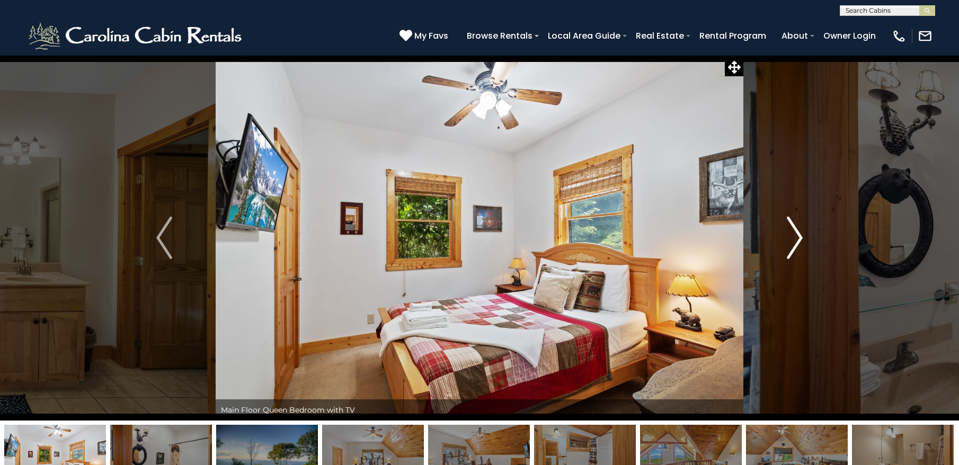
click at [787, 234] on img "Next" at bounding box center [795, 238] width 16 height 42
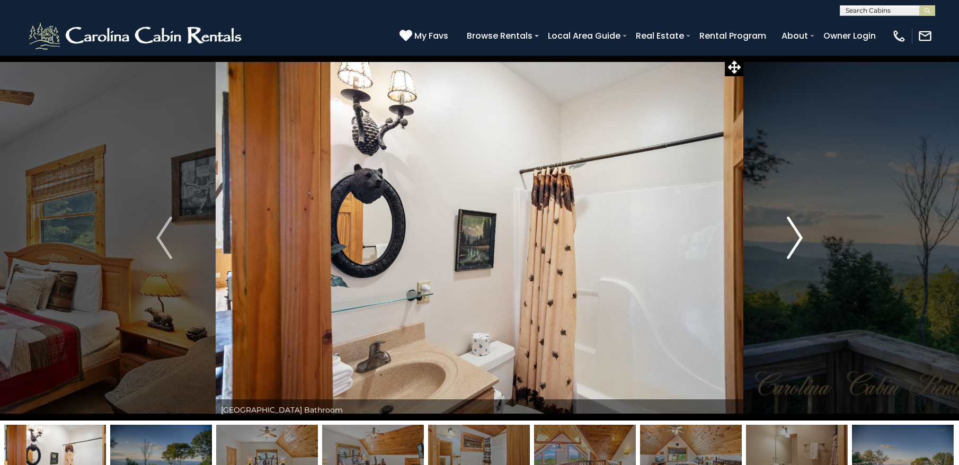
click at [787, 234] on img "Next" at bounding box center [795, 238] width 16 height 42
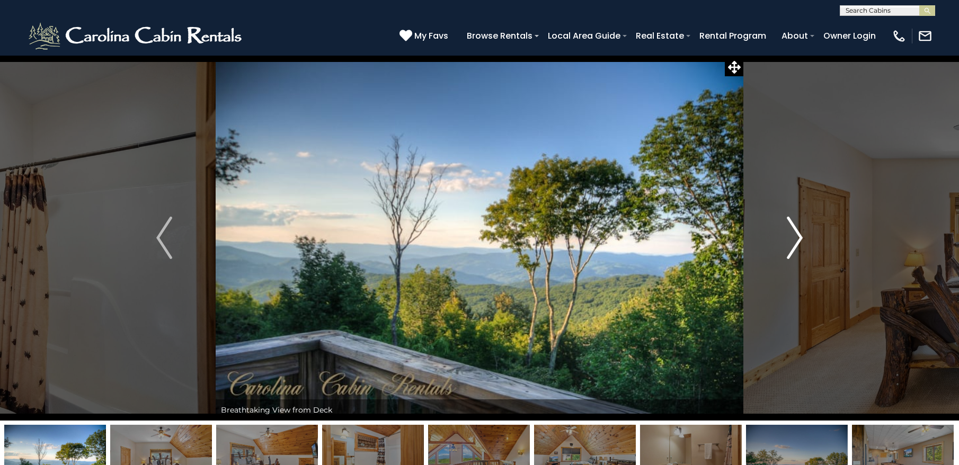
click at [787, 234] on img "Next" at bounding box center [795, 238] width 16 height 42
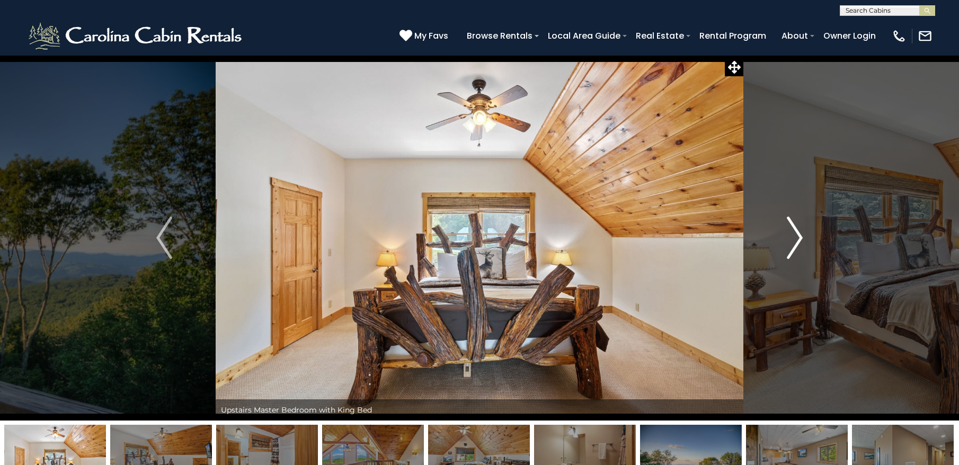
click at [787, 234] on img "Next" at bounding box center [795, 238] width 16 height 42
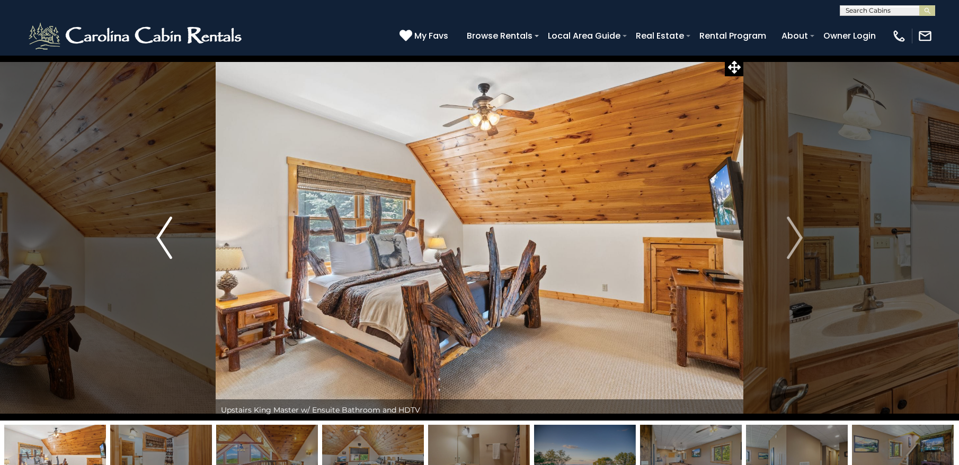
click at [185, 253] on button "Previous" at bounding box center [164, 237] width 103 height 365
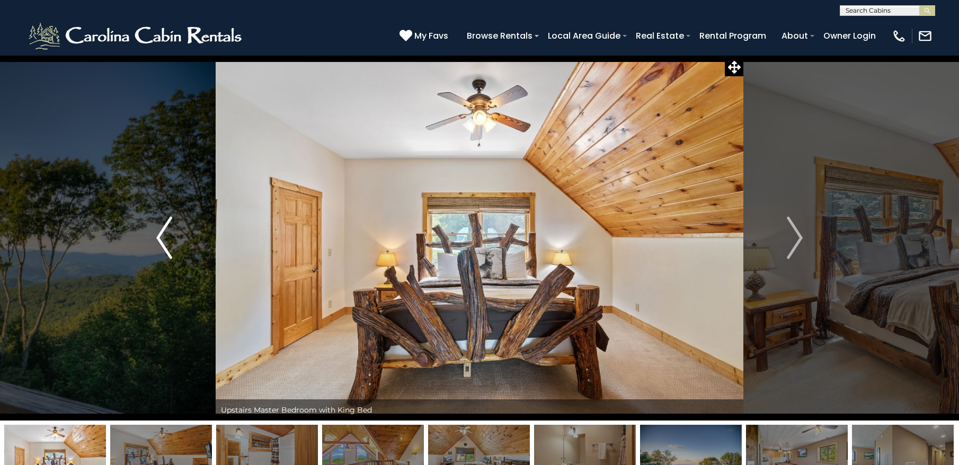
click at [170, 246] on img "Previous" at bounding box center [164, 238] width 16 height 42
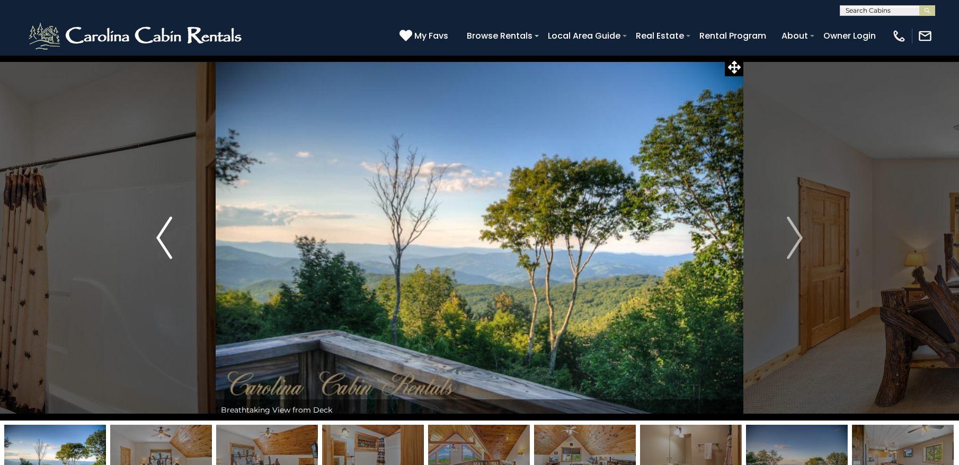
click at [170, 246] on img "Previous" at bounding box center [164, 238] width 16 height 42
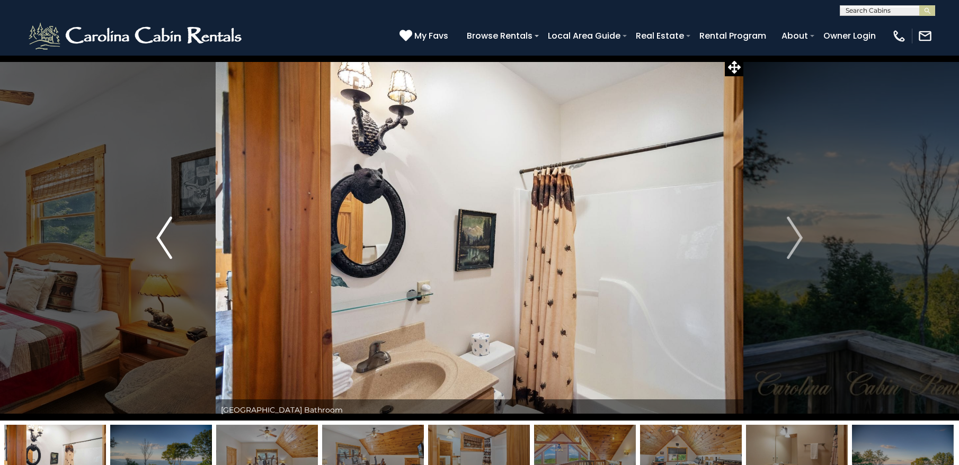
click at [170, 246] on img "Previous" at bounding box center [164, 238] width 16 height 42
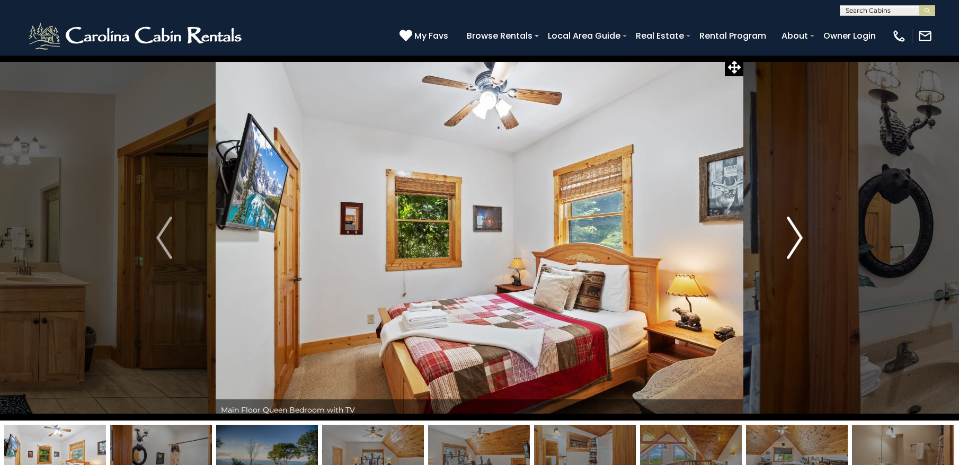
click at [798, 242] on img "Next" at bounding box center [795, 238] width 16 height 42
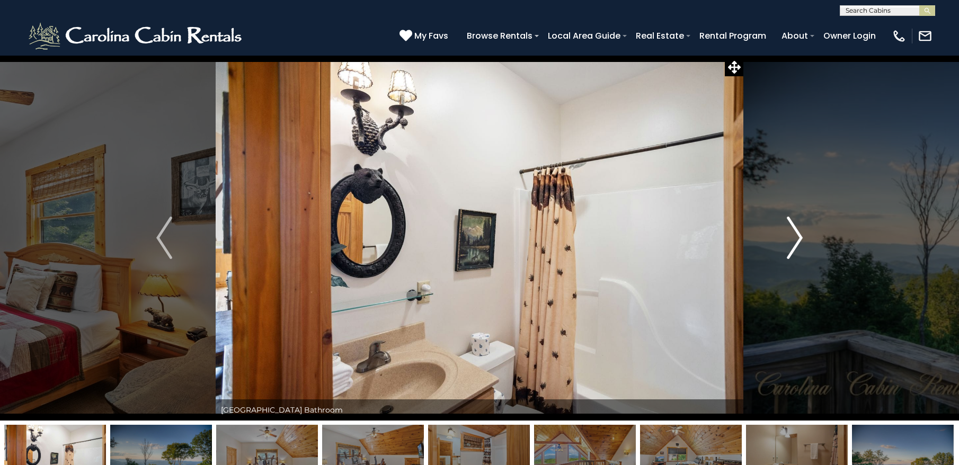
click at [798, 242] on img "Next" at bounding box center [795, 238] width 16 height 42
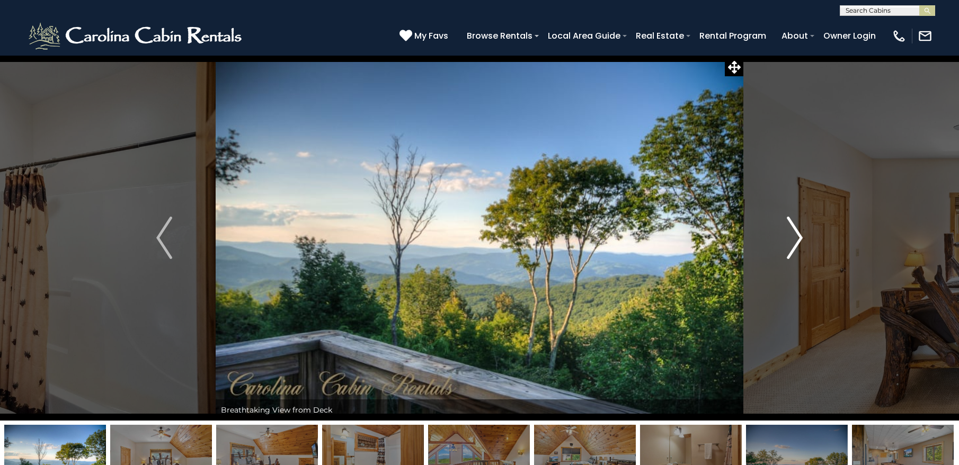
click at [798, 242] on img "Next" at bounding box center [795, 238] width 16 height 42
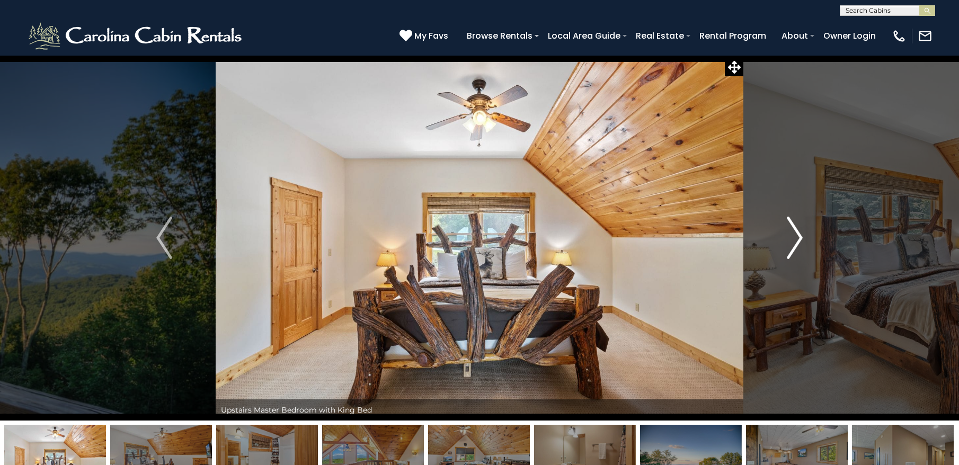
click at [797, 242] on img "Next" at bounding box center [795, 238] width 16 height 42
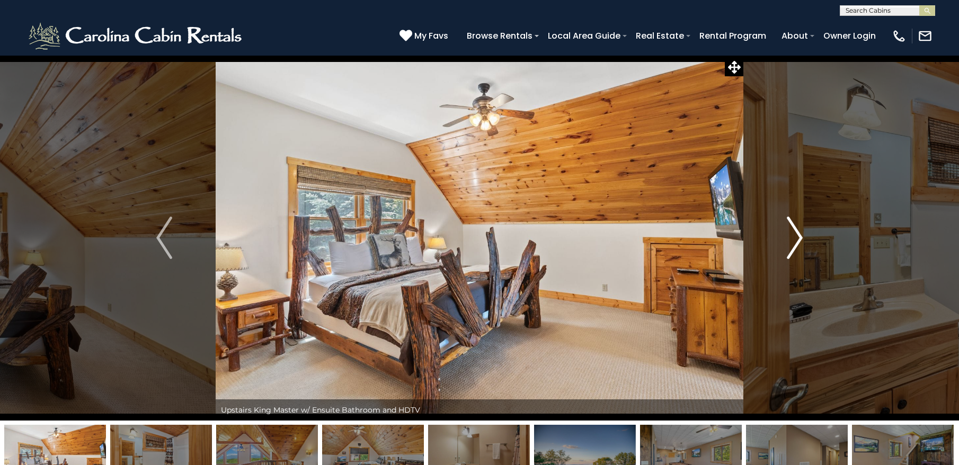
click at [797, 242] on img "Next" at bounding box center [795, 238] width 16 height 42
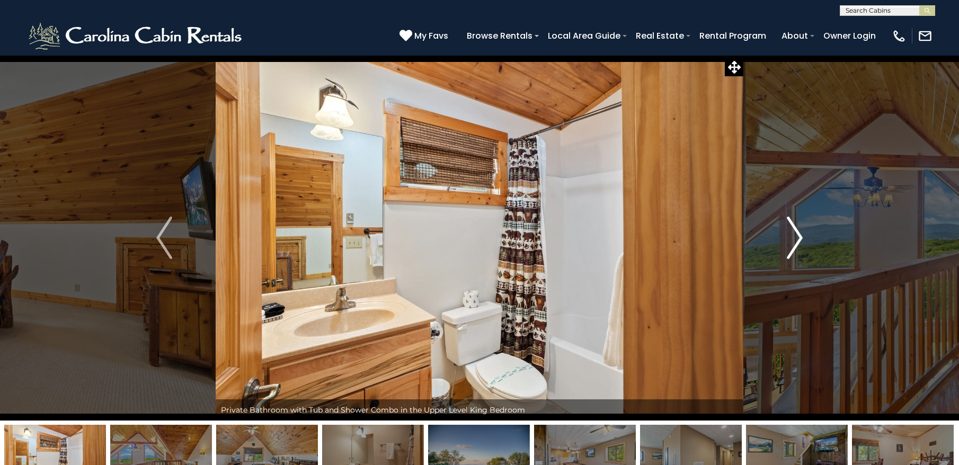
click at [797, 242] on img "Next" at bounding box center [795, 238] width 16 height 42
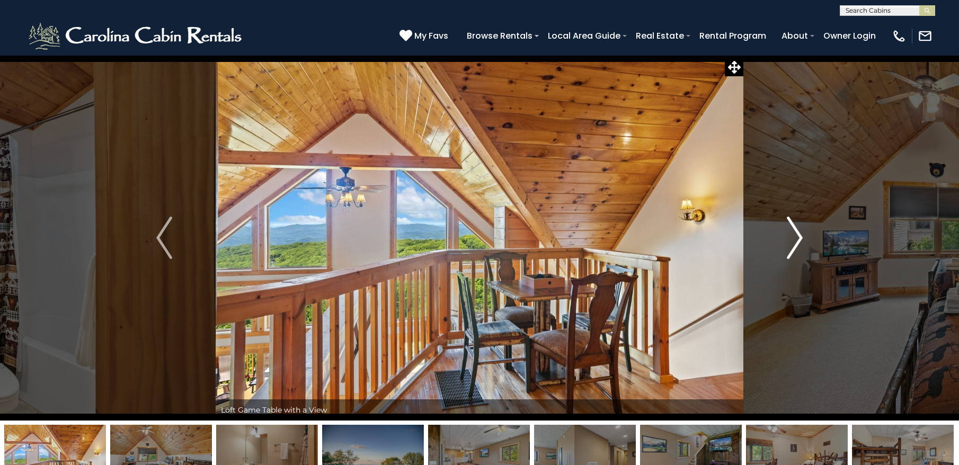
click at [797, 242] on img "Next" at bounding box center [795, 238] width 16 height 42
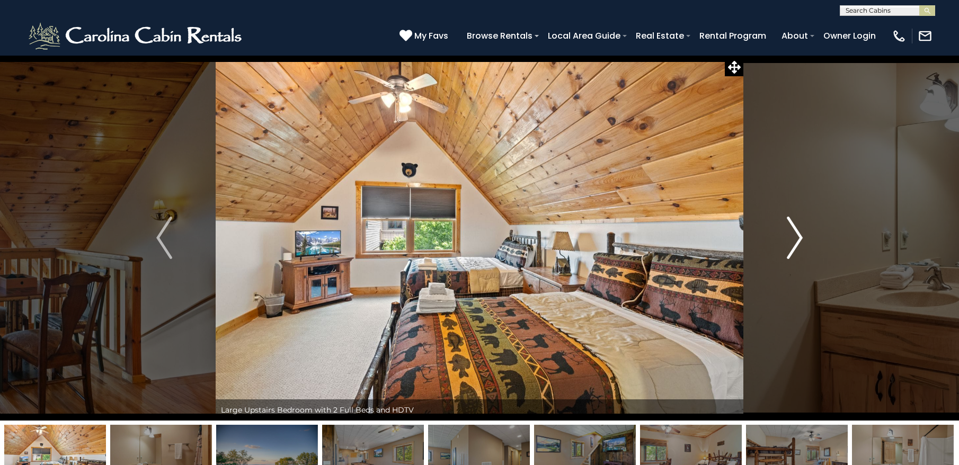
click at [796, 243] on img "Next" at bounding box center [795, 238] width 16 height 42
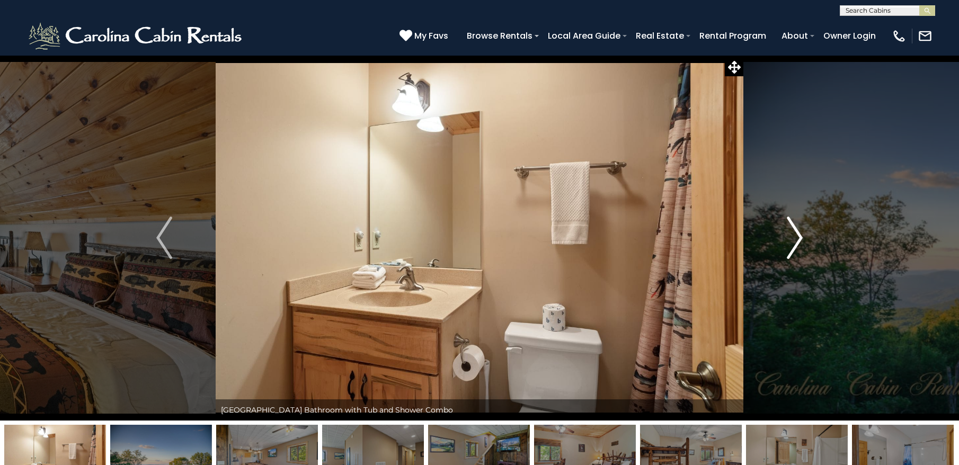
click at [796, 243] on img "Next" at bounding box center [795, 238] width 16 height 42
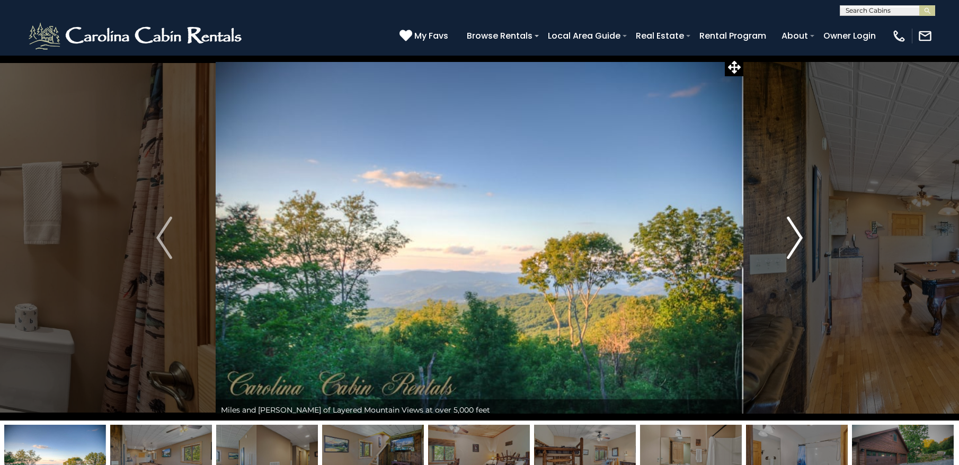
click at [796, 243] on img "Next" at bounding box center [795, 238] width 16 height 42
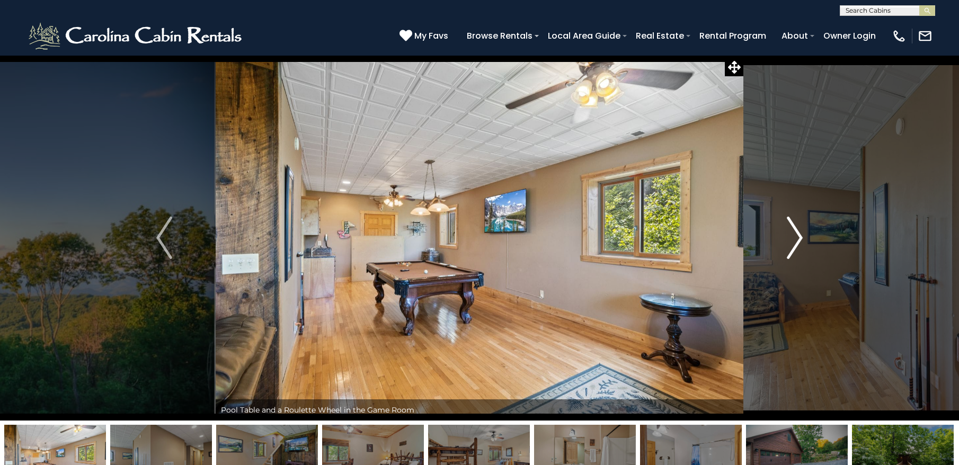
click at [796, 243] on img "Next" at bounding box center [795, 238] width 16 height 42
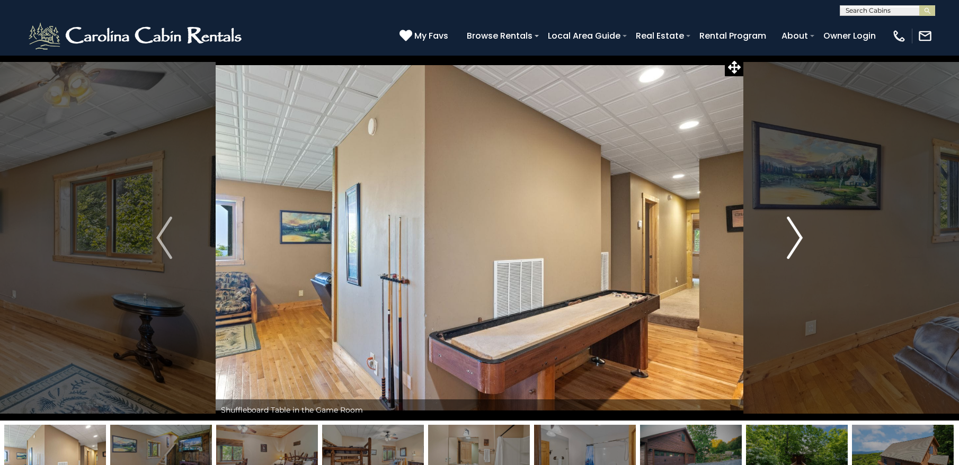
click at [796, 243] on img "Next" at bounding box center [795, 238] width 16 height 42
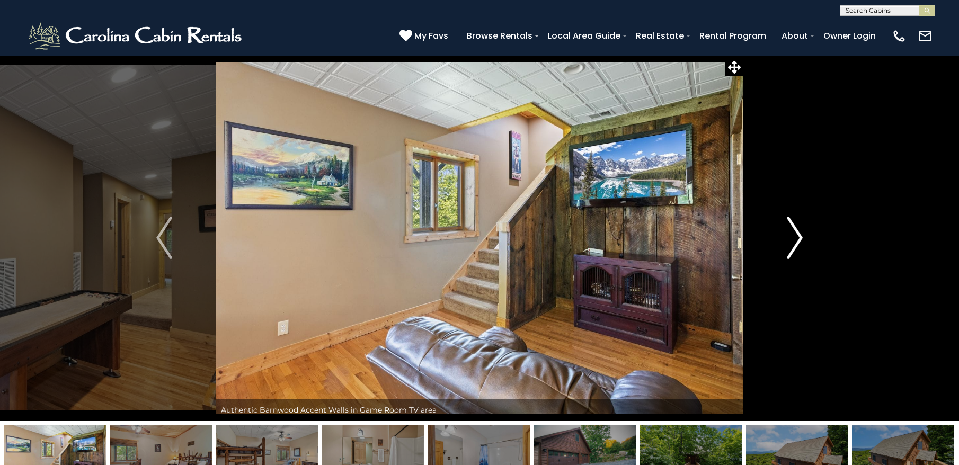
click at [796, 243] on img "Next" at bounding box center [795, 238] width 16 height 42
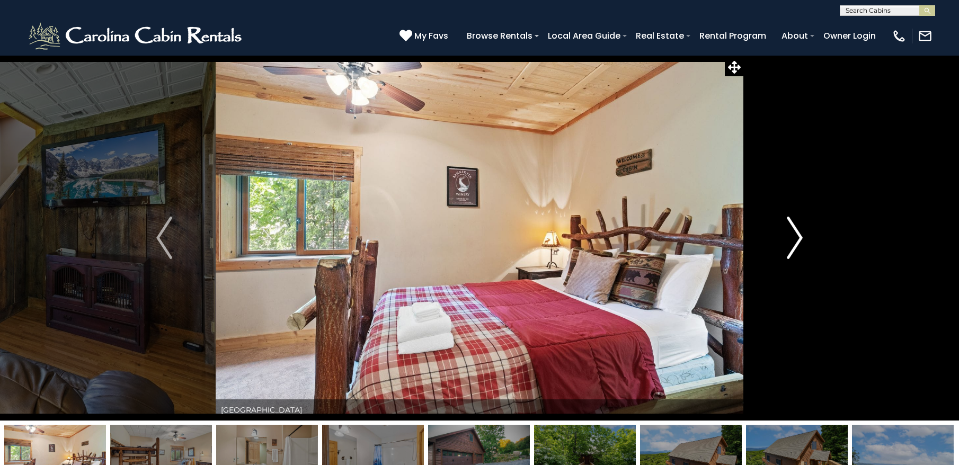
click at [796, 243] on img "Next" at bounding box center [795, 238] width 16 height 42
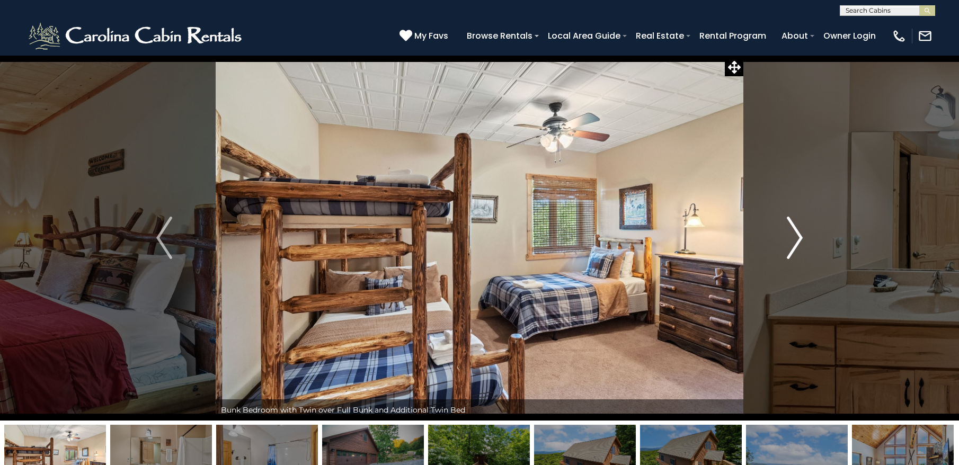
click at [796, 243] on img "Next" at bounding box center [795, 238] width 16 height 42
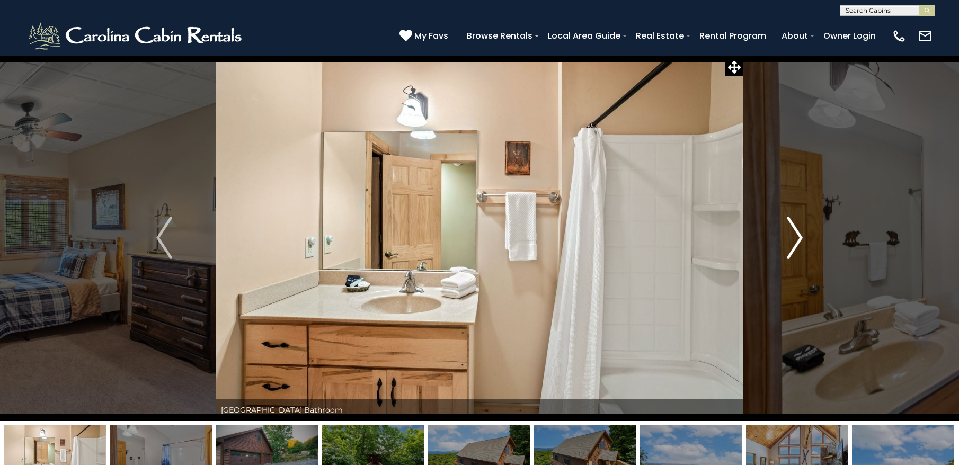
click at [796, 243] on img "Next" at bounding box center [795, 238] width 16 height 42
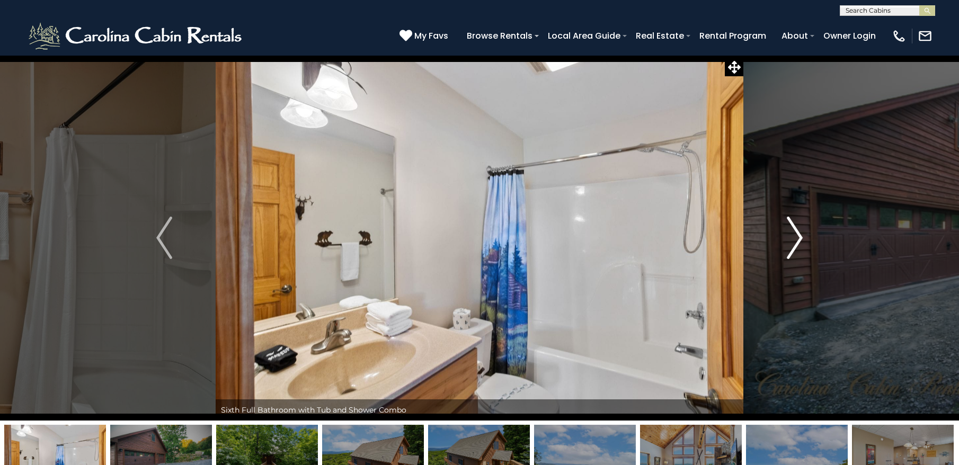
click at [796, 243] on img "Next" at bounding box center [795, 238] width 16 height 42
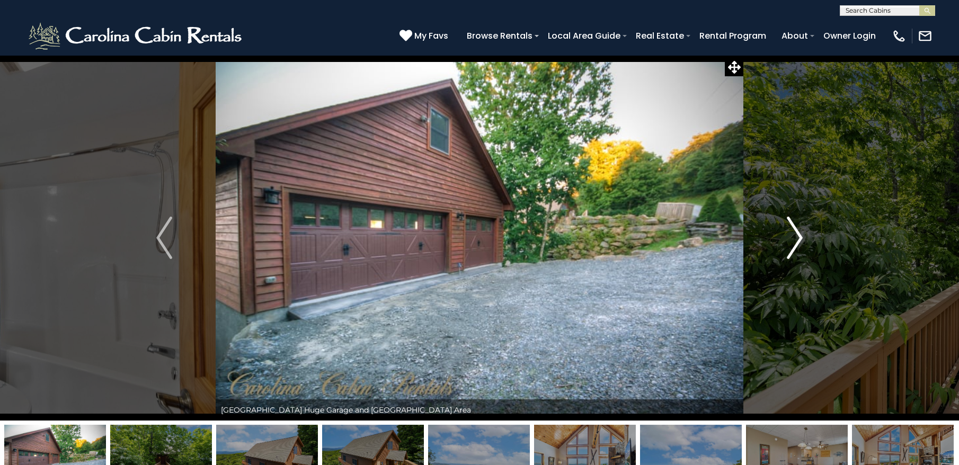
click at [796, 243] on img "Next" at bounding box center [795, 238] width 16 height 42
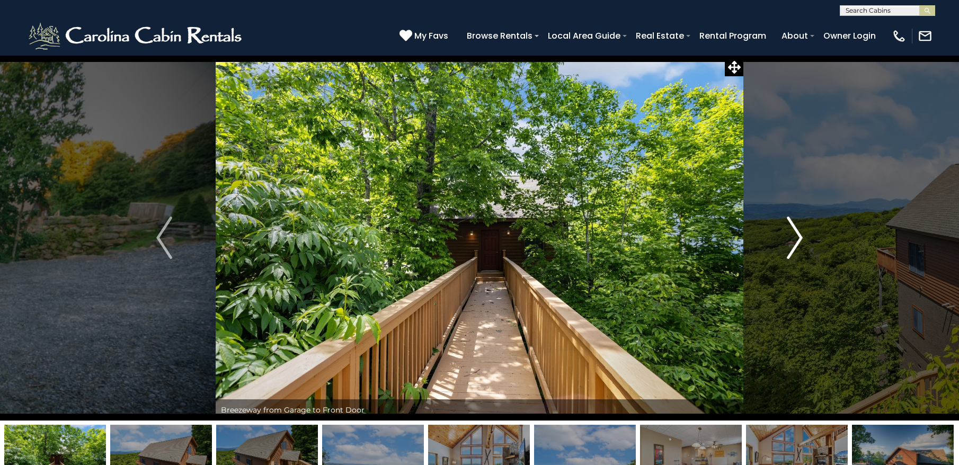
click at [796, 243] on img "Next" at bounding box center [795, 238] width 16 height 42
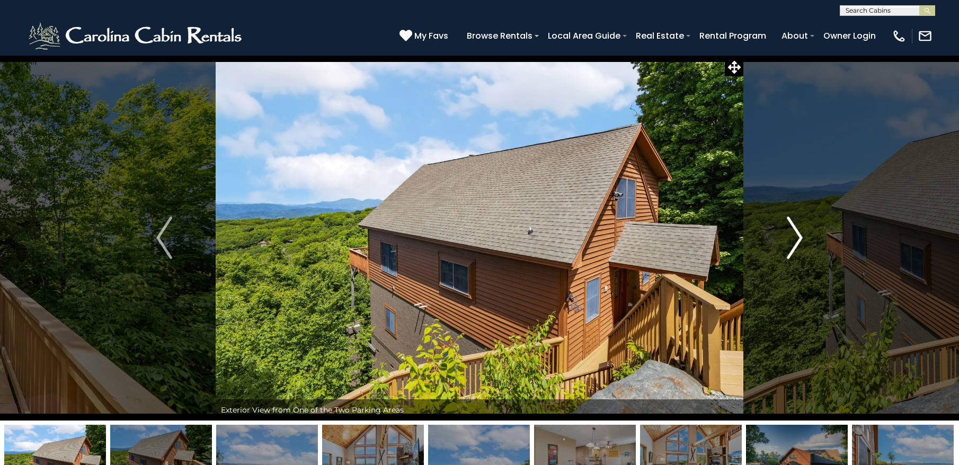
click at [796, 243] on img "Next" at bounding box center [795, 238] width 16 height 42
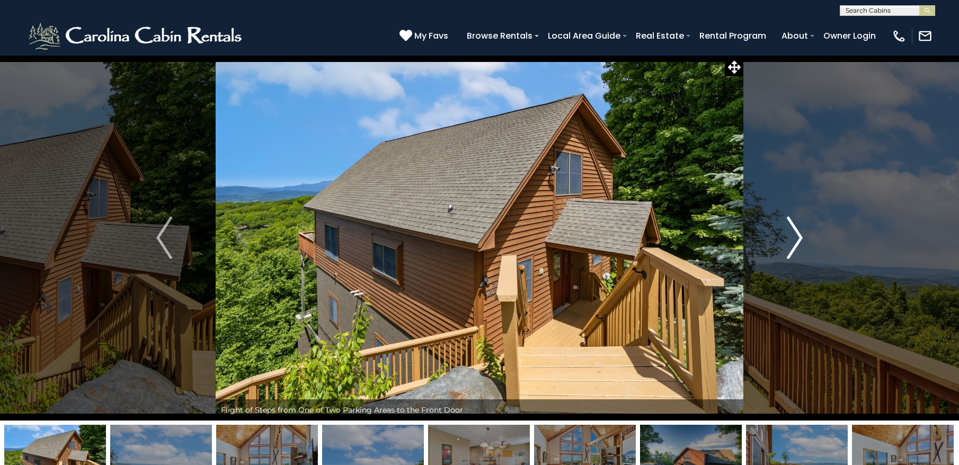
click at [796, 243] on img "Next" at bounding box center [795, 238] width 16 height 42
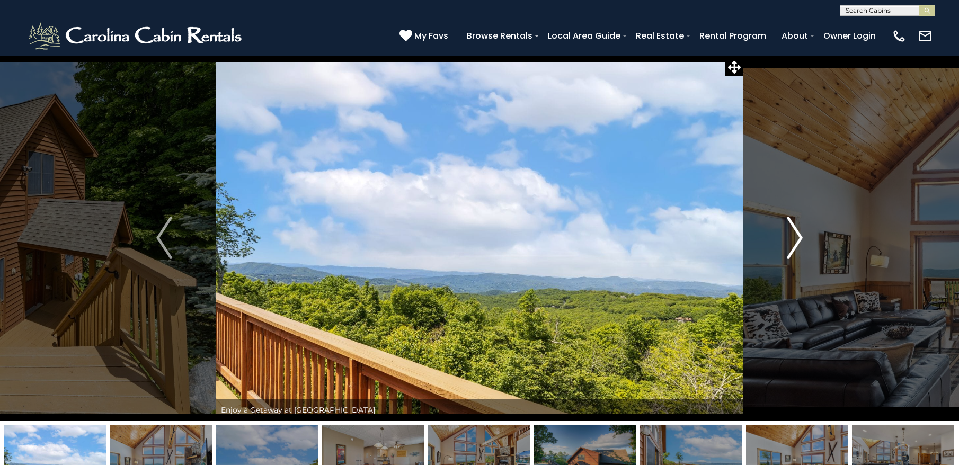
click at [796, 243] on img "Next" at bounding box center [795, 238] width 16 height 42
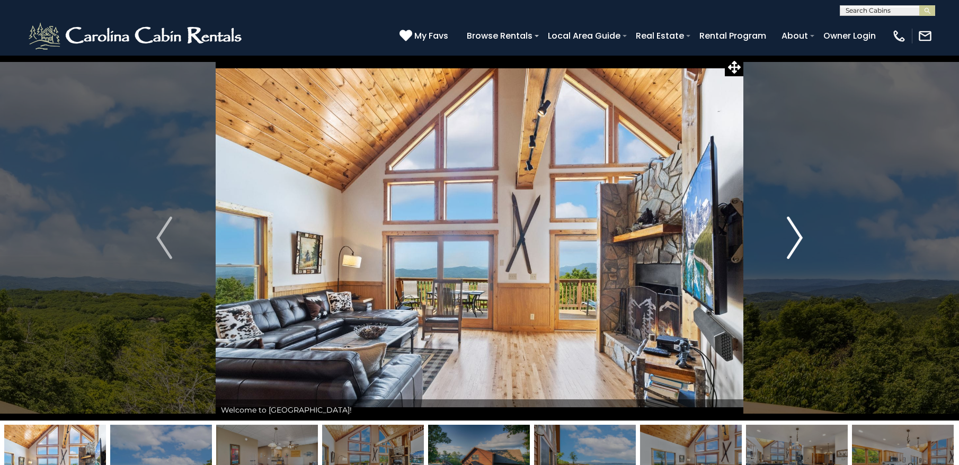
click at [796, 243] on img "Next" at bounding box center [795, 238] width 16 height 42
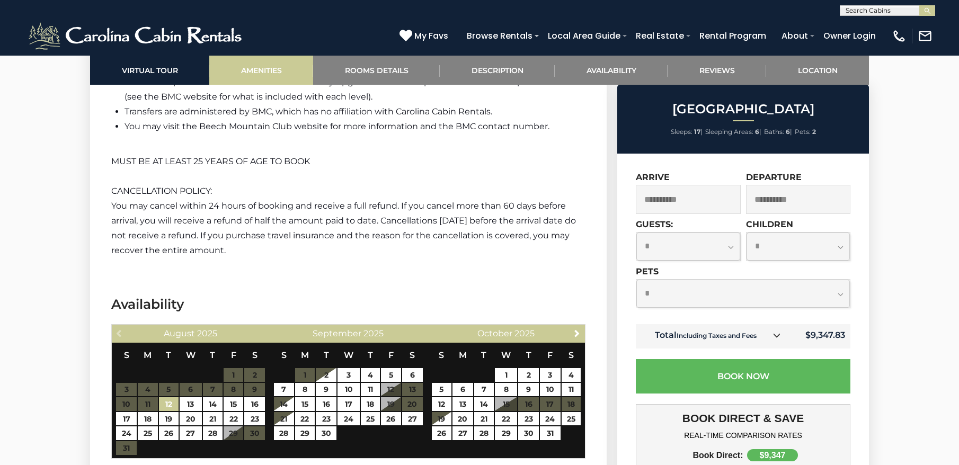
scroll to position [2322, 0]
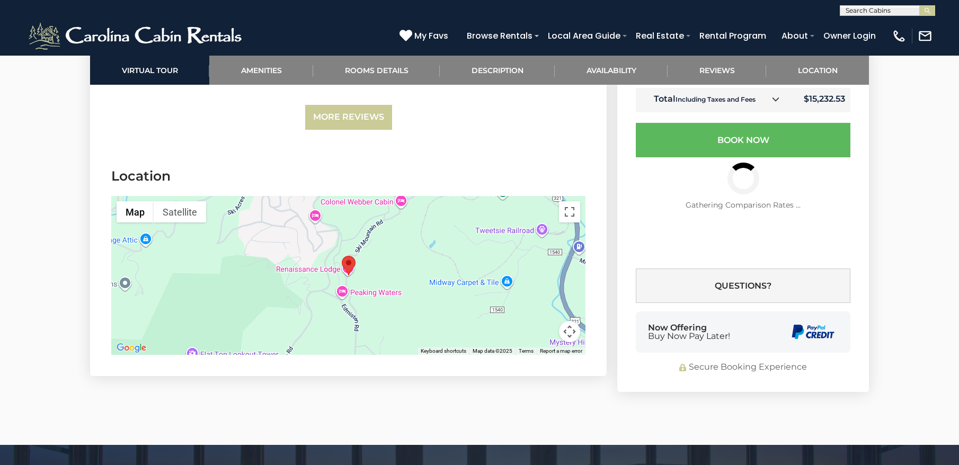
scroll to position [3656, 0]
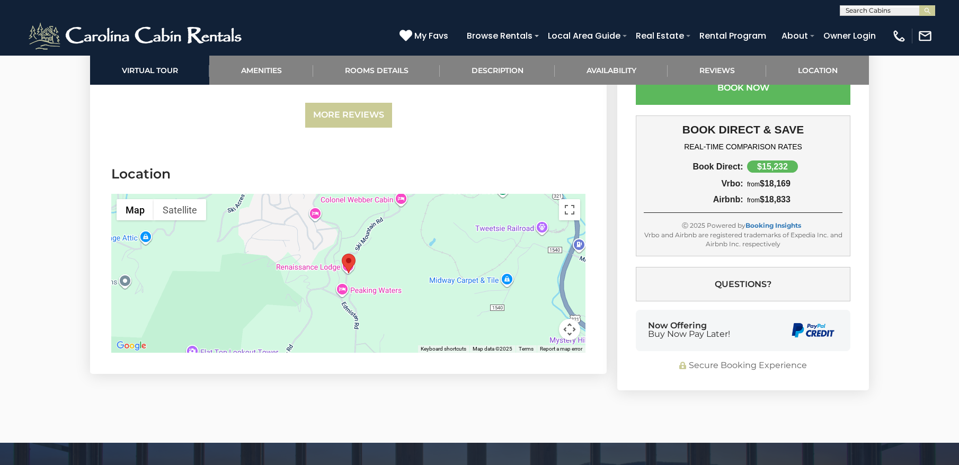
click at [342, 254] on area "Renaissance Lodge" at bounding box center [342, 254] width 0 height 0
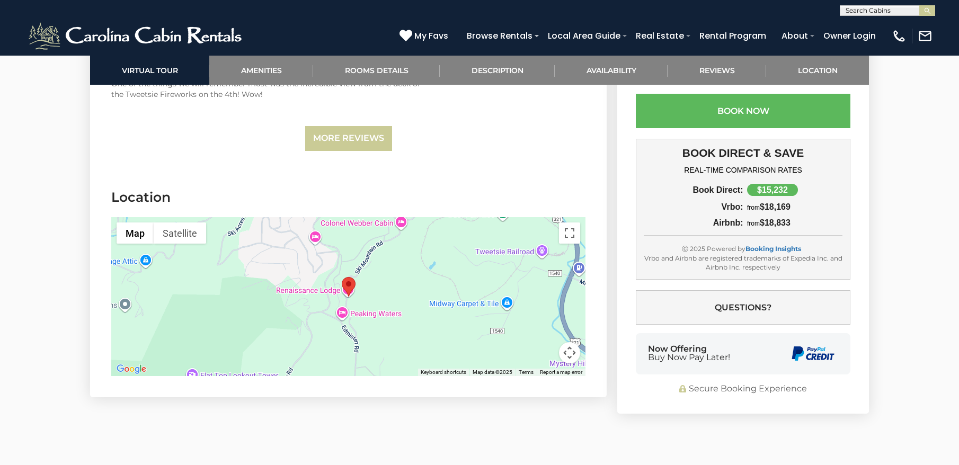
scroll to position [3576, 0]
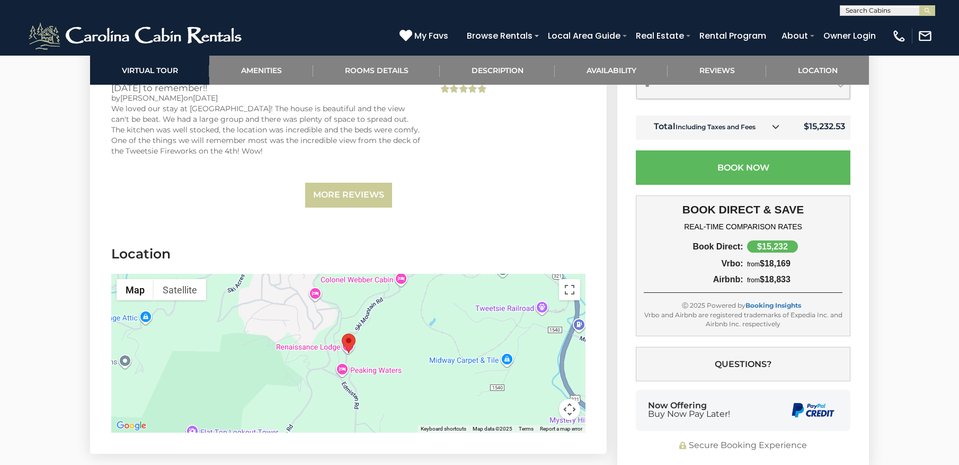
click at [340, 274] on div at bounding box center [348, 353] width 474 height 159
click at [311, 322] on div at bounding box center [348, 353] width 474 height 159
click at [312, 328] on div at bounding box center [348, 353] width 474 height 159
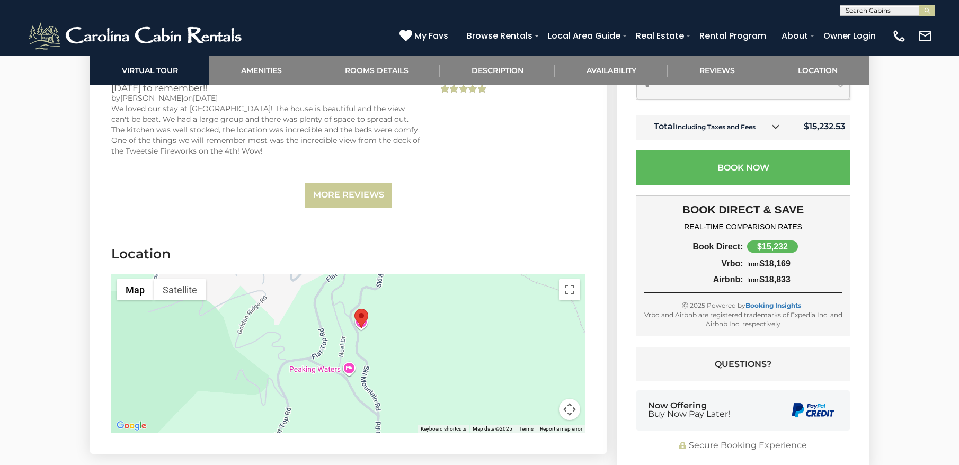
drag, startPoint x: 365, startPoint y: 388, endPoint x: 341, endPoint y: 349, distance: 46.1
click at [341, 349] on div at bounding box center [348, 353] width 474 height 159
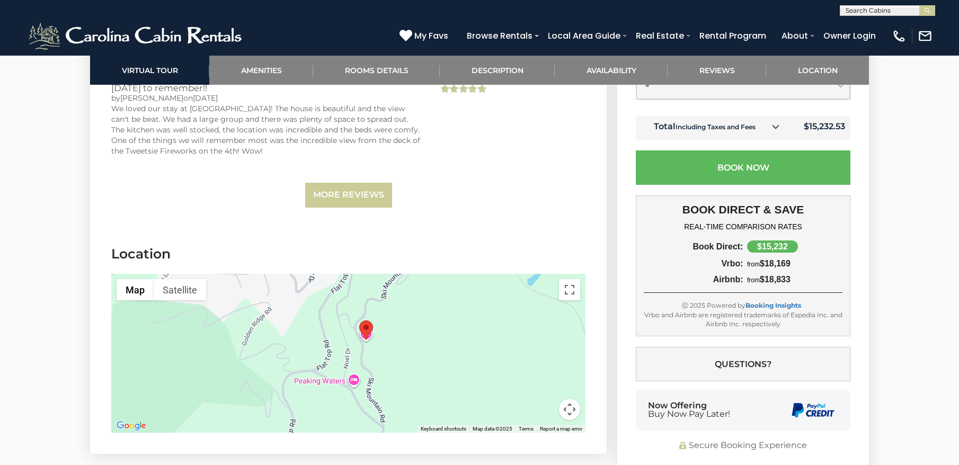
click at [336, 344] on div at bounding box center [348, 353] width 474 height 159
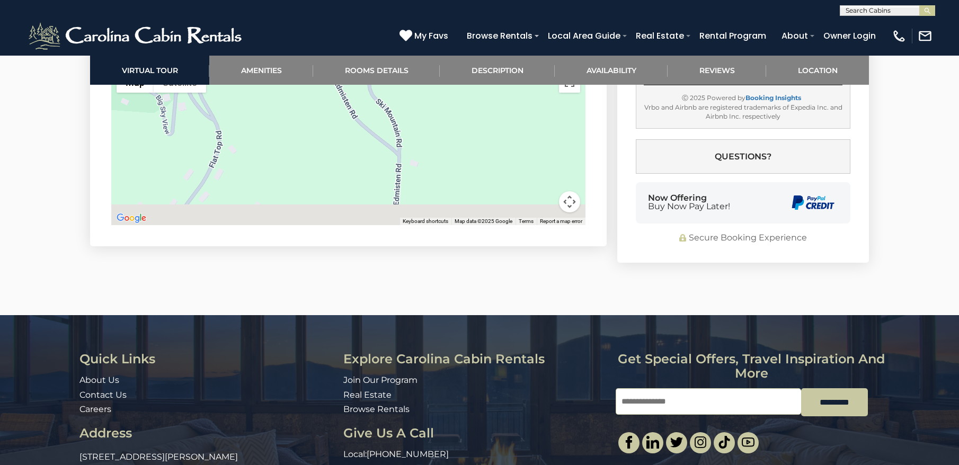
drag, startPoint x: 336, startPoint y: 344, endPoint x: 306, endPoint y: 204, distance: 143.0
click at [306, 204] on div at bounding box center [348, 145] width 474 height 159
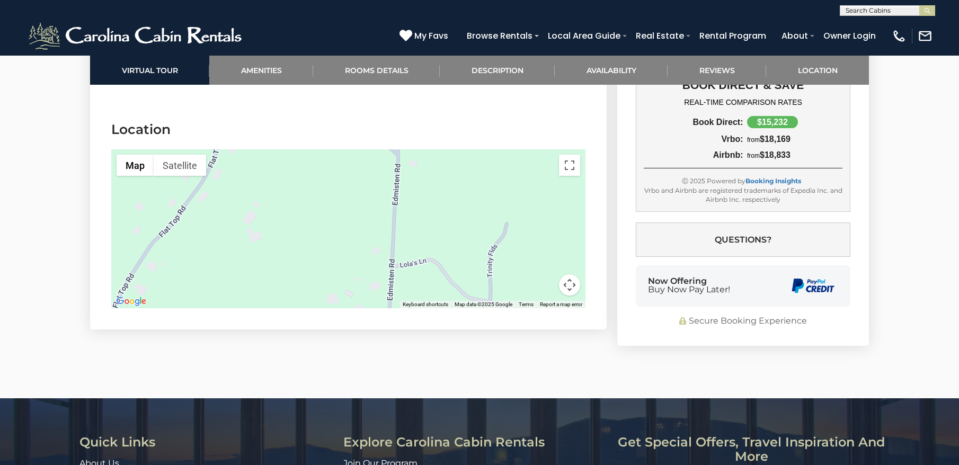
scroll to position [3587, 0]
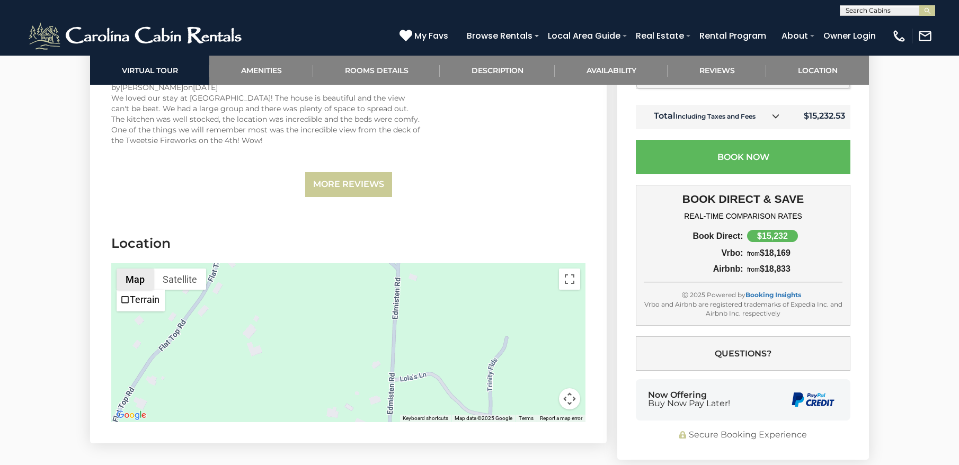
click at [144, 269] on button "Map" at bounding box center [135, 279] width 37 height 21
click at [173, 270] on button "Satellite" at bounding box center [180, 279] width 52 height 21
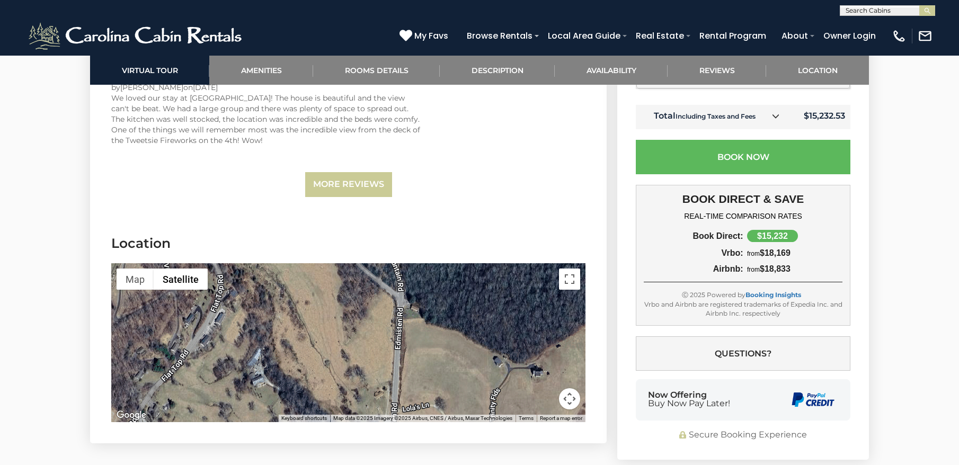
drag, startPoint x: 377, startPoint y: 308, endPoint x: 399, endPoint y: 408, distance: 102.7
click at [399, 408] on div "Map Terrain Satellite Labels Keyboard shortcuts Map Data Map data ©2025 Imagery…" at bounding box center [348, 342] width 474 height 159
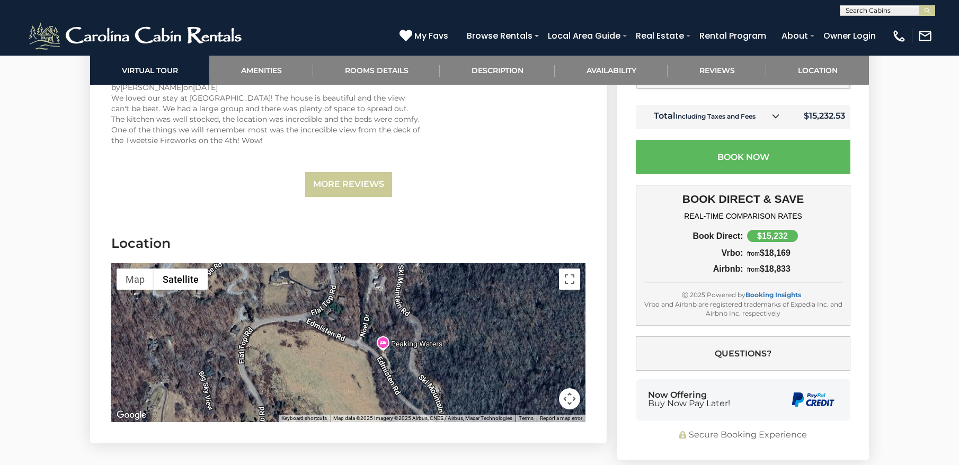
drag, startPoint x: 353, startPoint y: 285, endPoint x: 379, endPoint y: 347, distance: 67.7
click at [379, 347] on div at bounding box center [348, 342] width 474 height 159
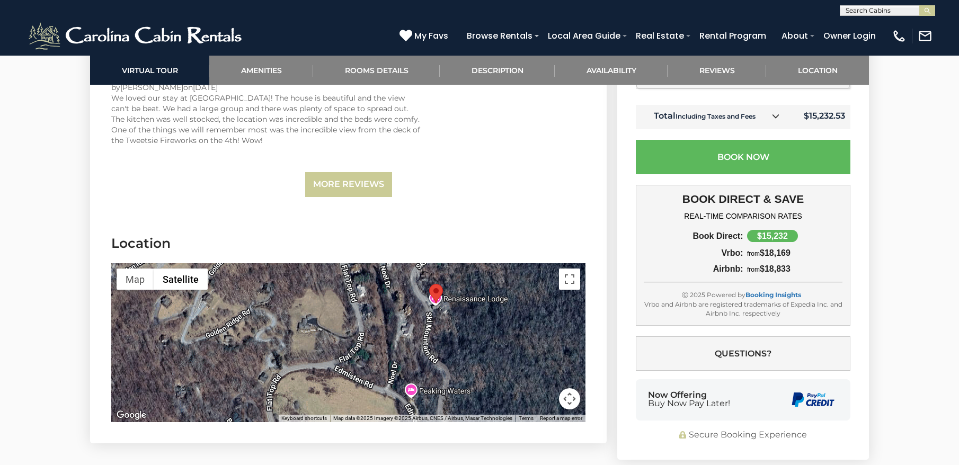
drag, startPoint x: 356, startPoint y: 296, endPoint x: 374, endPoint y: 355, distance: 62.3
click at [374, 356] on div at bounding box center [348, 342] width 474 height 159
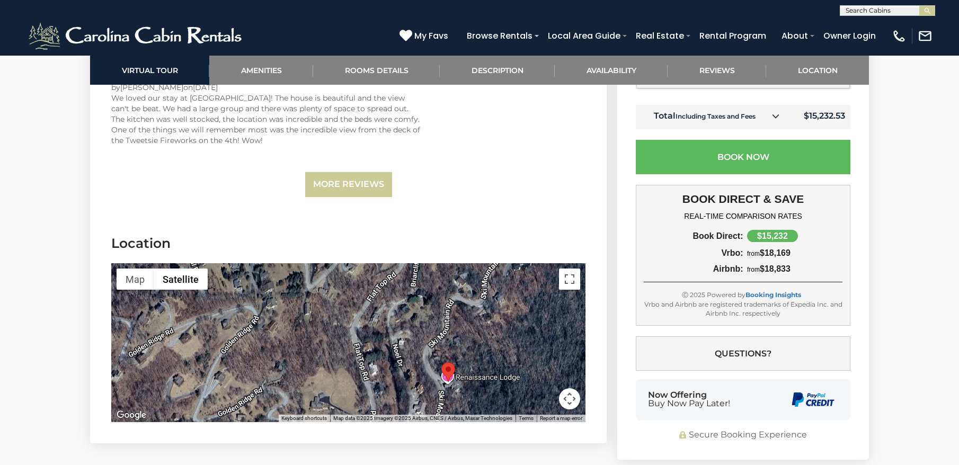
drag, startPoint x: 406, startPoint y: 311, endPoint x: 379, endPoint y: 367, distance: 61.6
click at [380, 367] on div at bounding box center [348, 342] width 474 height 159
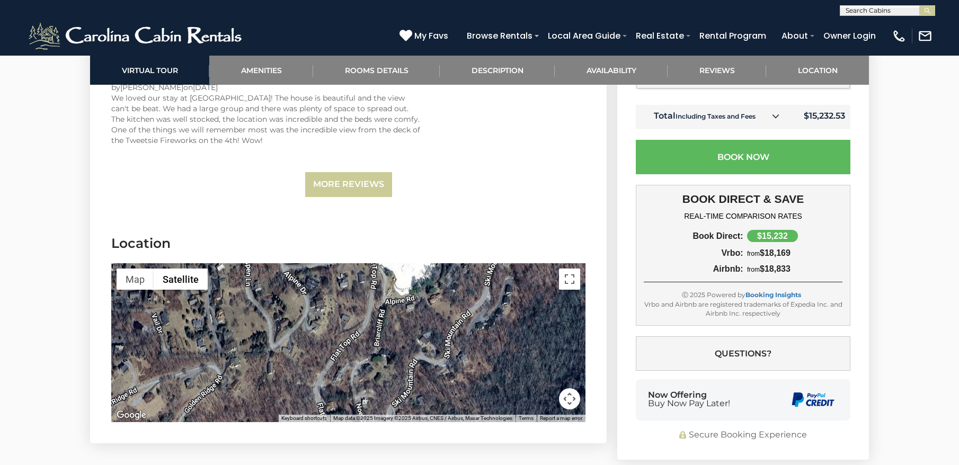
drag, startPoint x: 382, startPoint y: 330, endPoint x: 366, endPoint y: 368, distance: 41.3
click at [366, 368] on div at bounding box center [348, 342] width 474 height 159
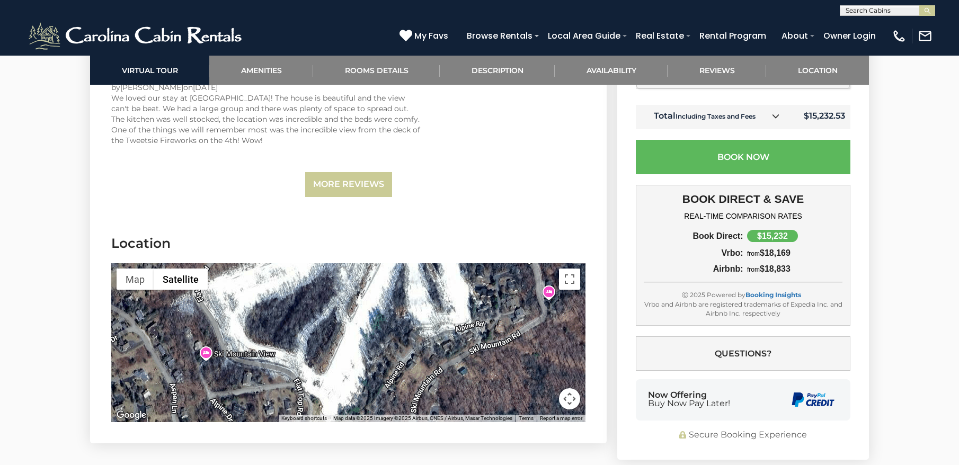
drag, startPoint x: 404, startPoint y: 320, endPoint x: 333, endPoint y: 427, distance: 128.5
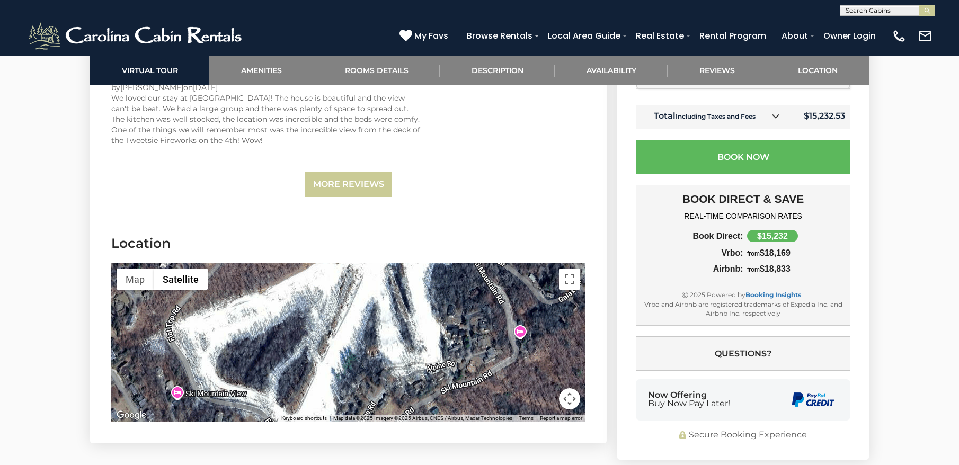
drag, startPoint x: 366, startPoint y: 329, endPoint x: 329, endPoint y: 377, distance: 60.4
click at [329, 379] on div at bounding box center [348, 342] width 474 height 159
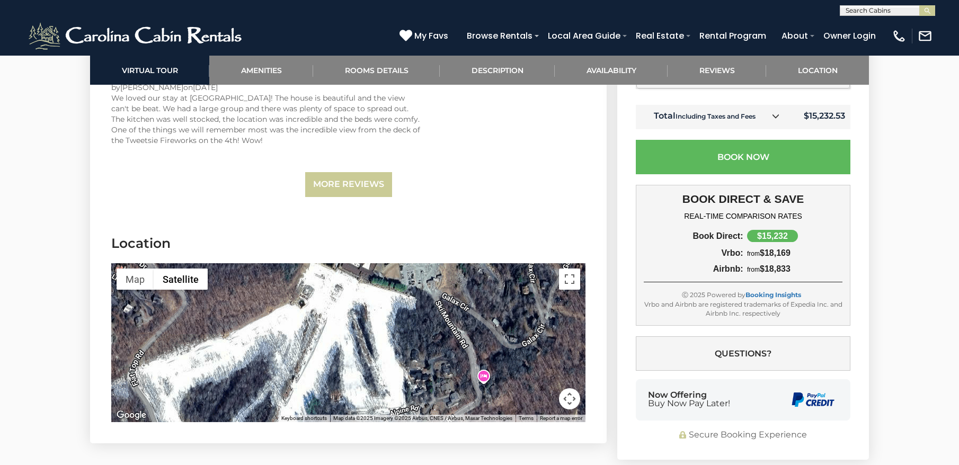
drag, startPoint x: 392, startPoint y: 309, endPoint x: 365, endPoint y: 366, distance: 63.0
click at [365, 366] on div at bounding box center [348, 342] width 474 height 159
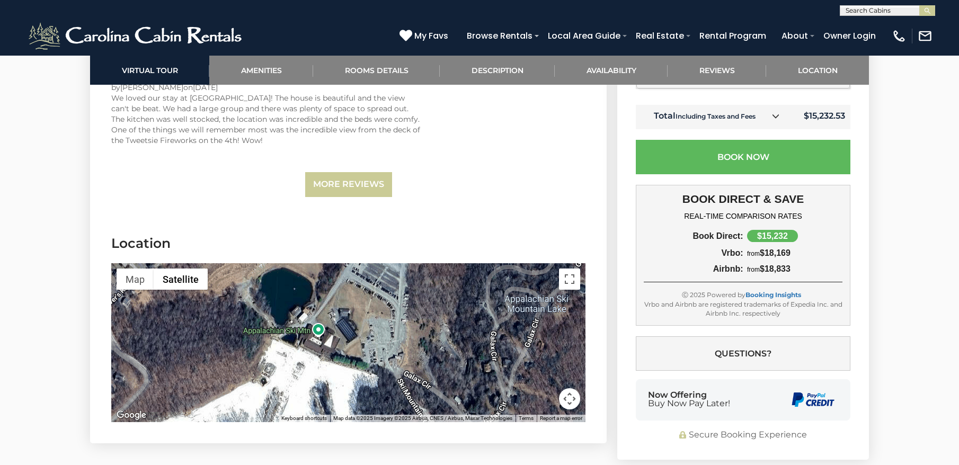
drag, startPoint x: 406, startPoint y: 360, endPoint x: 376, endPoint y: 263, distance: 101.0
click at [377, 271] on div at bounding box center [348, 342] width 474 height 159
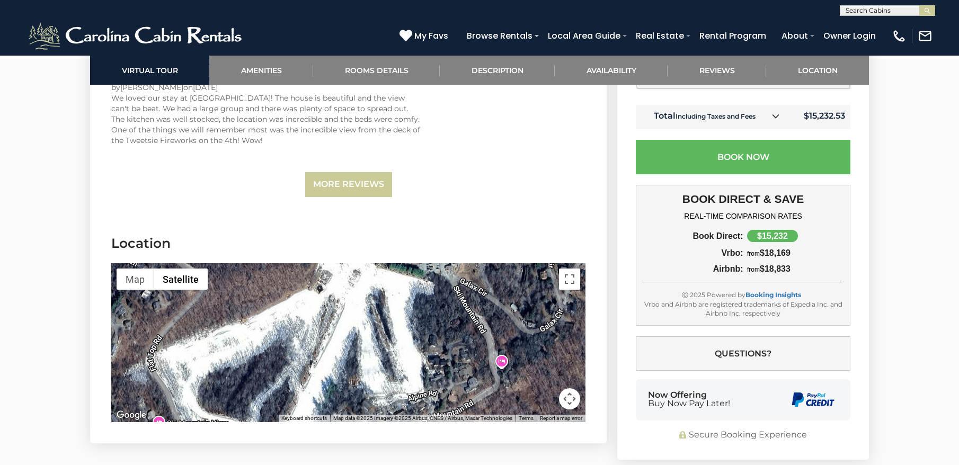
drag, startPoint x: 338, startPoint y: 330, endPoint x: 437, endPoint y: 382, distance: 111.6
click at [441, 399] on div at bounding box center [348, 342] width 474 height 159
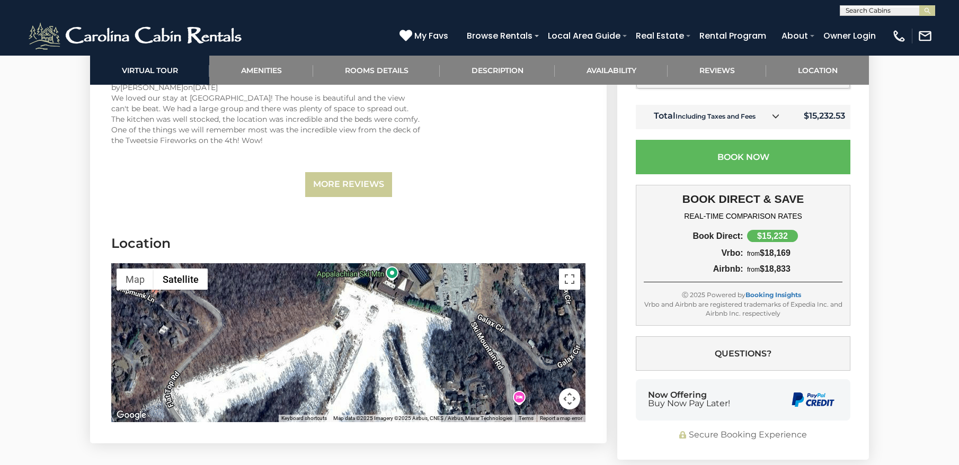
drag, startPoint x: 431, startPoint y: 300, endPoint x: 461, endPoint y: 355, distance: 62.3
click at [461, 355] on div at bounding box center [348, 342] width 474 height 159
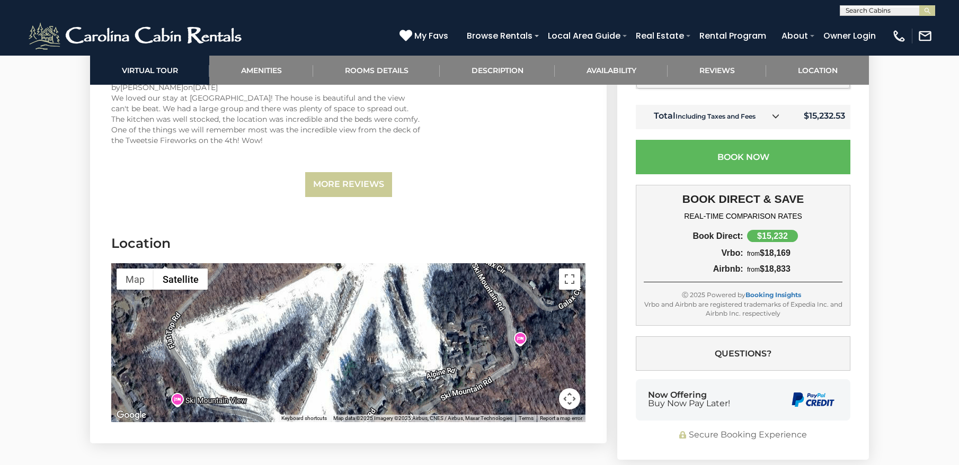
drag, startPoint x: 459, startPoint y: 316, endPoint x: 446, endPoint y: 243, distance: 74.8
click at [446, 243] on section "Location ← Move left → Move right ↑ Move up ↓ Move down + Zoom in - Zoom out Ho…" at bounding box center [348, 330] width 516 height 225
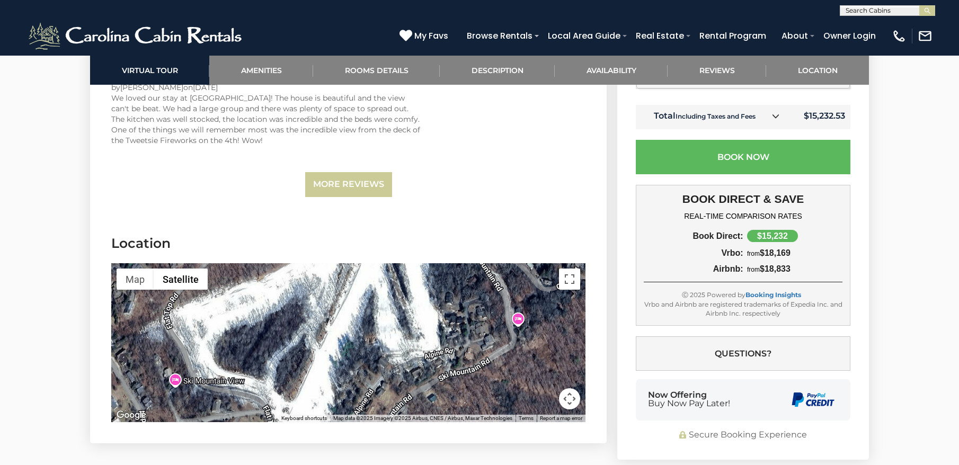
drag, startPoint x: 453, startPoint y: 325, endPoint x: 436, endPoint y: 247, distance: 79.1
click at [436, 248] on section "Location ← Move left → Move right ↑ Move up ↓ Move down + Zoom in - Zoom out Ho…" at bounding box center [348, 330] width 516 height 225
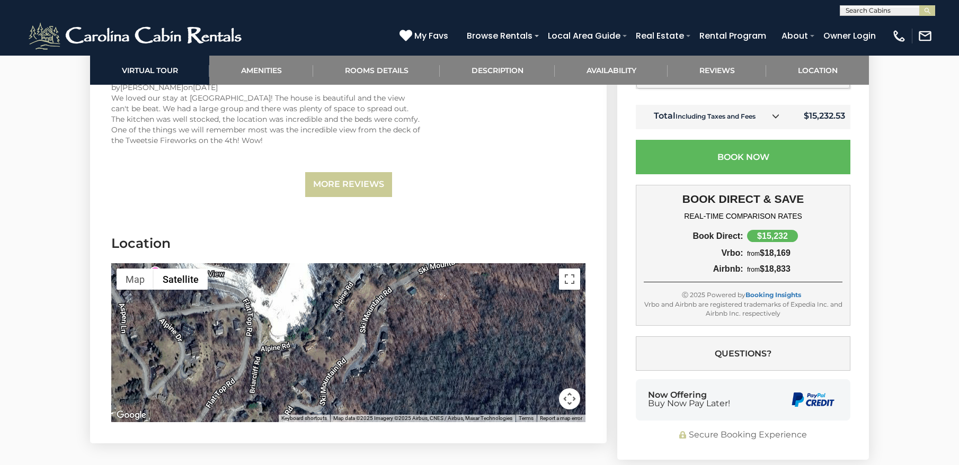
drag, startPoint x: 427, startPoint y: 326, endPoint x: 430, endPoint y: 302, distance: 24.0
click at [428, 316] on div at bounding box center [348, 342] width 474 height 159
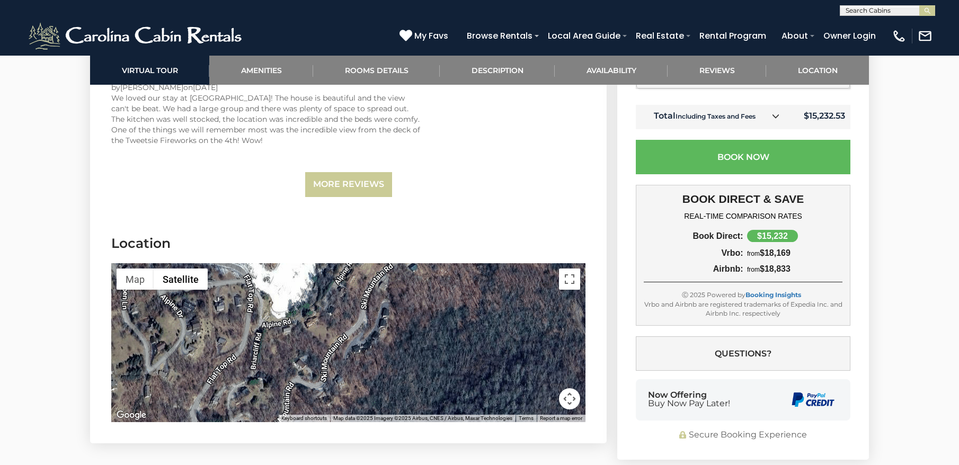
drag, startPoint x: 434, startPoint y: 347, endPoint x: 433, endPoint y: 290, distance: 57.2
click at [427, 310] on div at bounding box center [348, 342] width 474 height 159
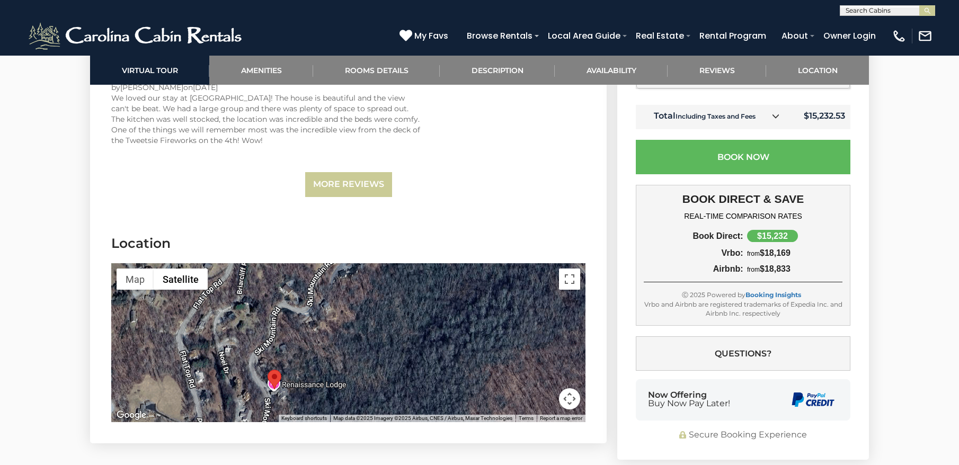
drag, startPoint x: 395, startPoint y: 343, endPoint x: 400, endPoint y: 310, distance: 33.8
click at [399, 312] on div at bounding box center [348, 342] width 474 height 159
